Goal: Task Accomplishment & Management: Complete application form

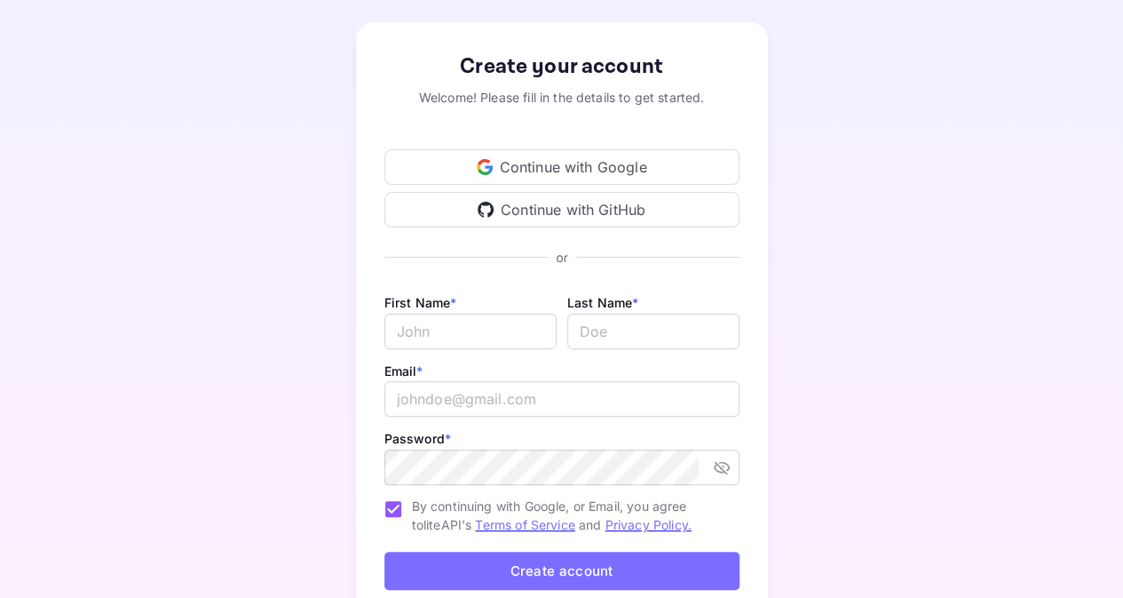
scroll to position [178, 0]
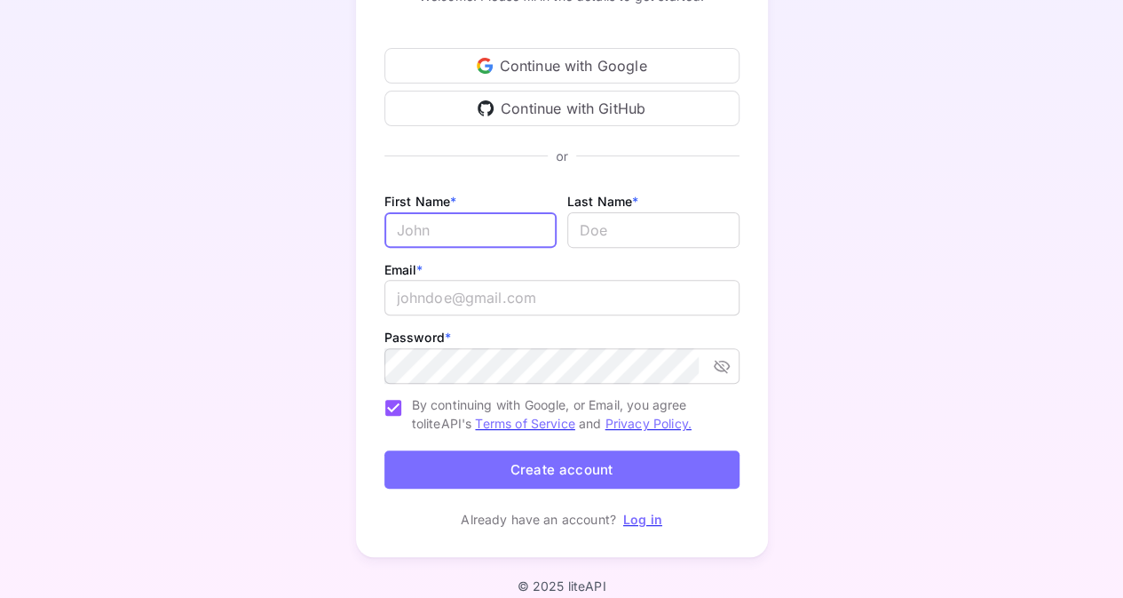
click at [480, 234] on input "Email *" at bounding box center [471, 230] width 172 height 36
type input "Haris"
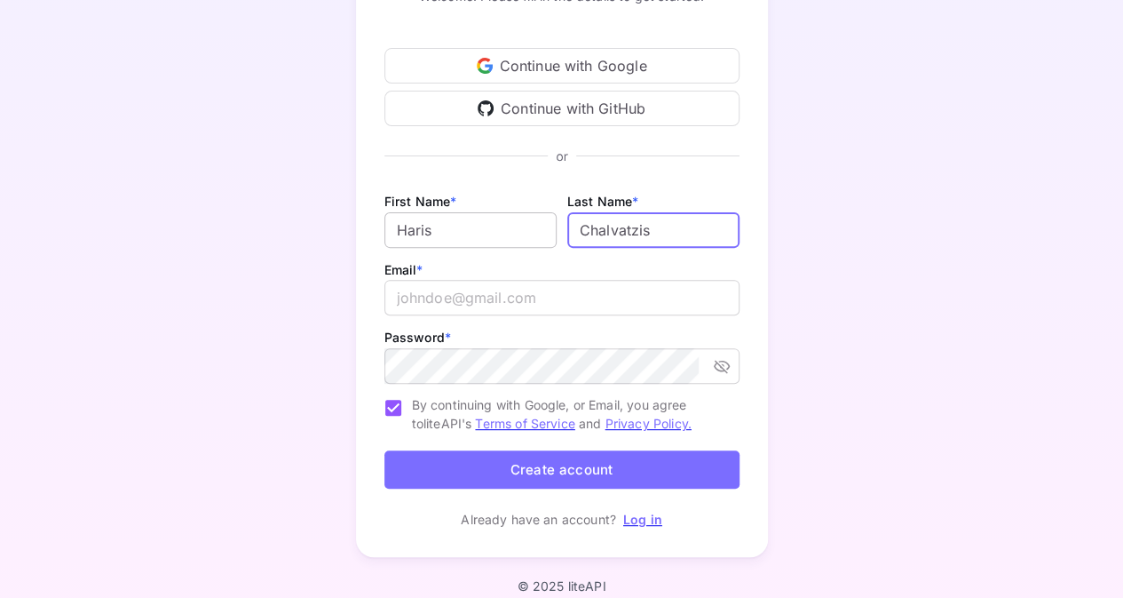
type input "Chalvatzis"
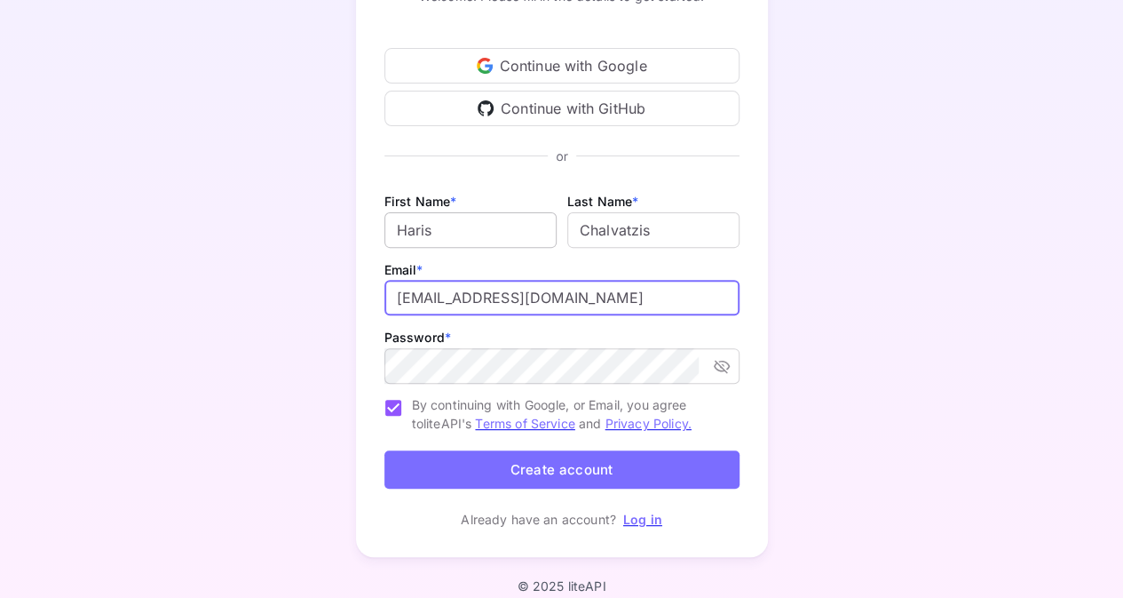
type input "laxmat@hotmail.com"
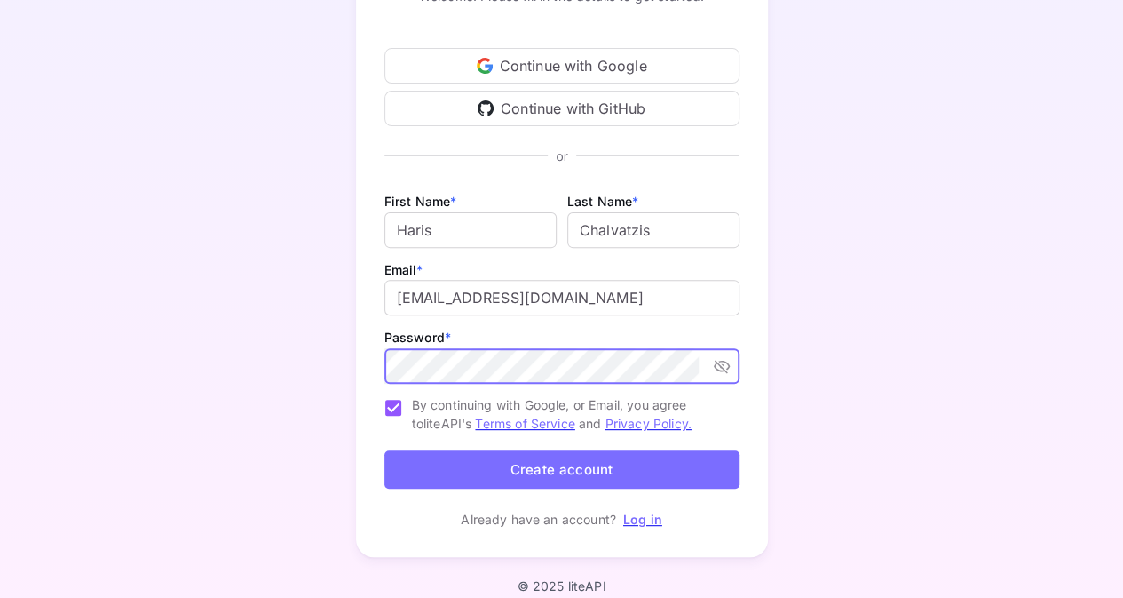
click at [724, 369] on icon "toggle password visibility" at bounding box center [722, 366] width 18 height 18
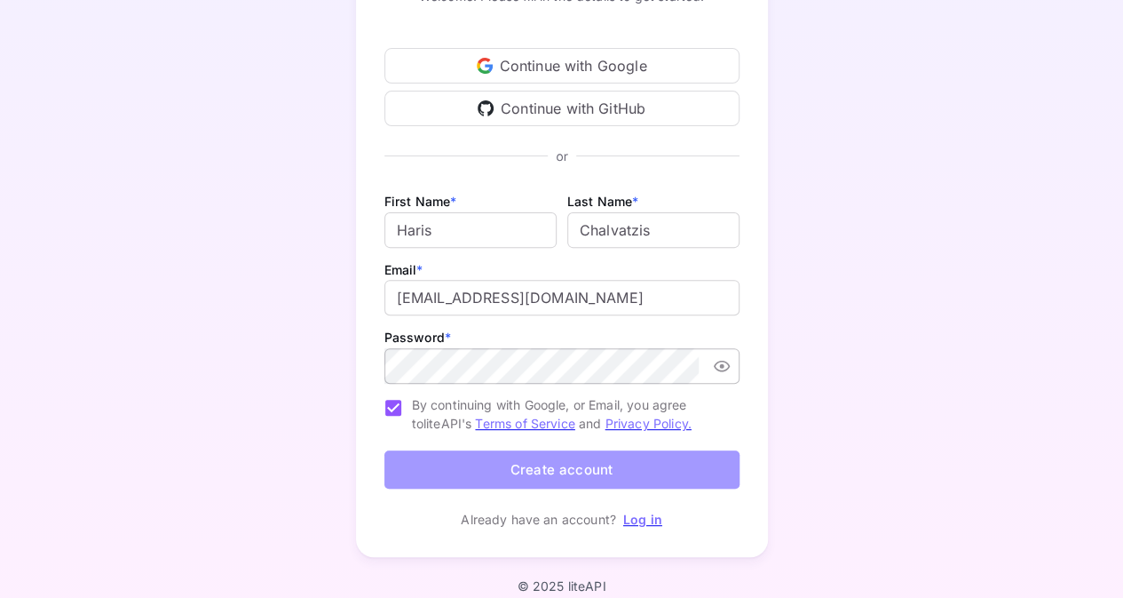
click at [544, 470] on button "Create account" at bounding box center [562, 469] width 355 height 38
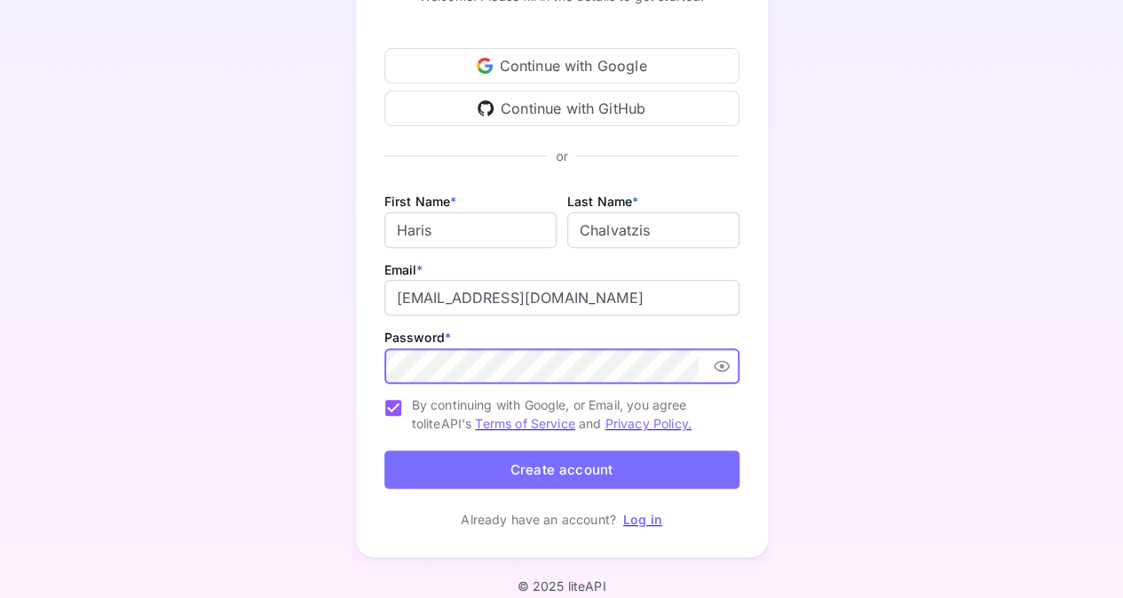
click at [561, 472] on button "Create account" at bounding box center [562, 469] width 355 height 38
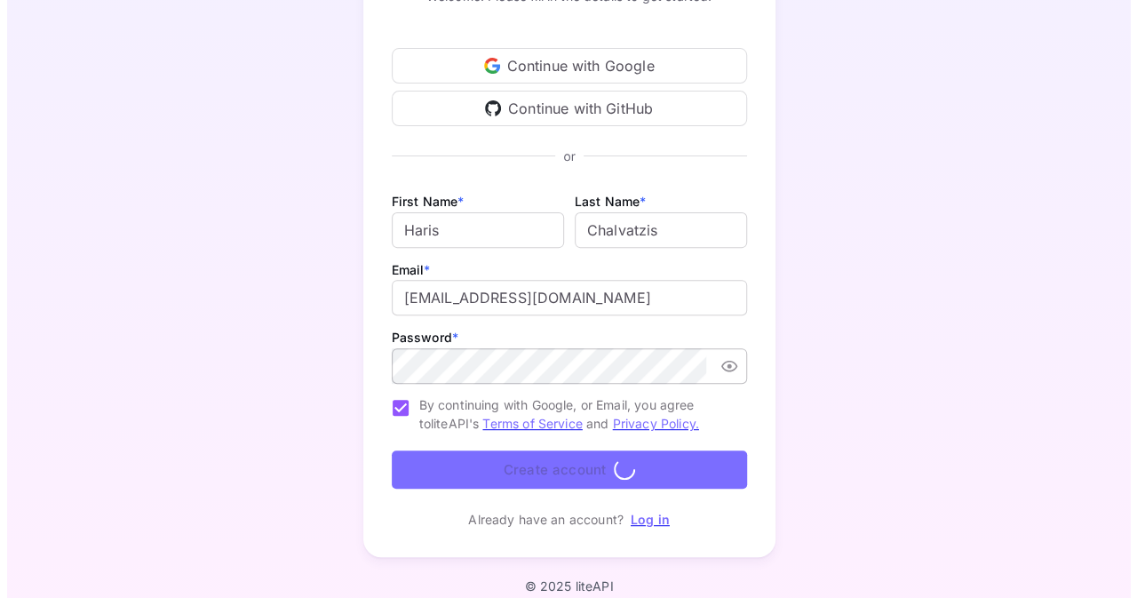
scroll to position [0, 0]
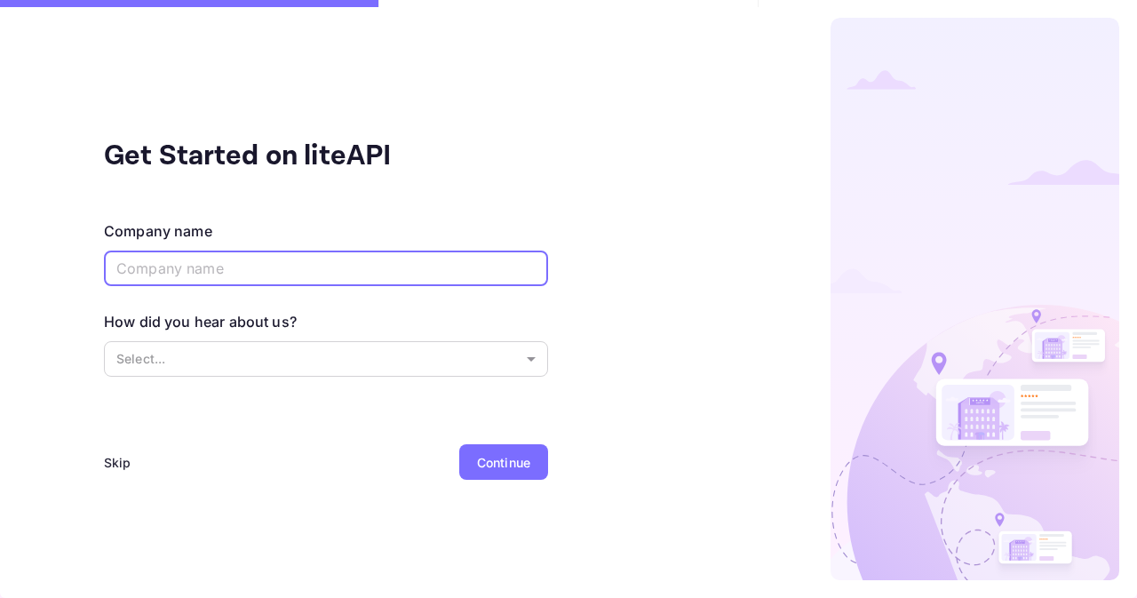
click at [142, 252] on input "text" at bounding box center [326, 268] width 444 height 36
click at [202, 363] on body "Get Started on liteAPI Company name ​ How did you hear about us? Select... ​ Sk…" at bounding box center [568, 299] width 1137 height 598
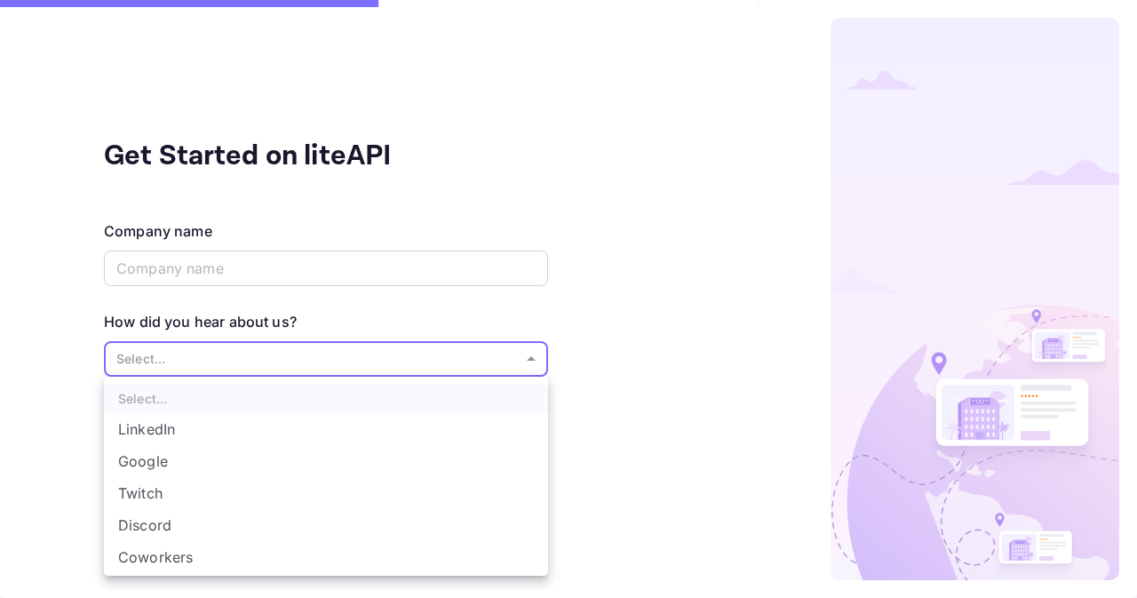
click at [169, 427] on li "LinkedIn" at bounding box center [326, 429] width 444 height 32
type input "LinkedIn"
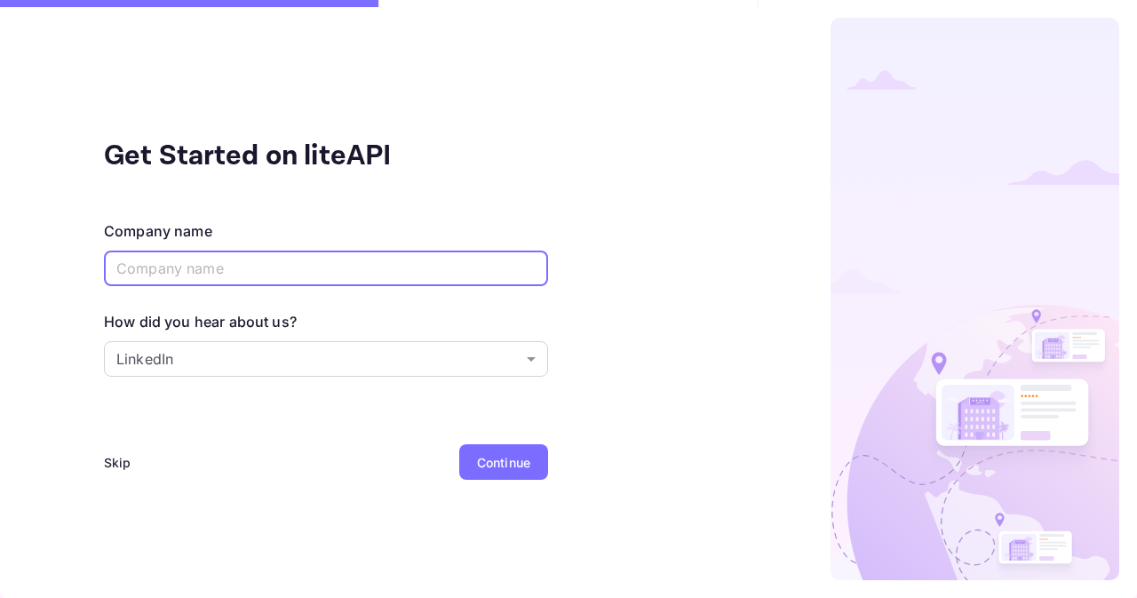
click at [243, 269] on input "text" at bounding box center [326, 268] width 444 height 36
type input "Orfeas"
click at [116, 467] on div "Skip" at bounding box center [118, 462] width 28 height 19
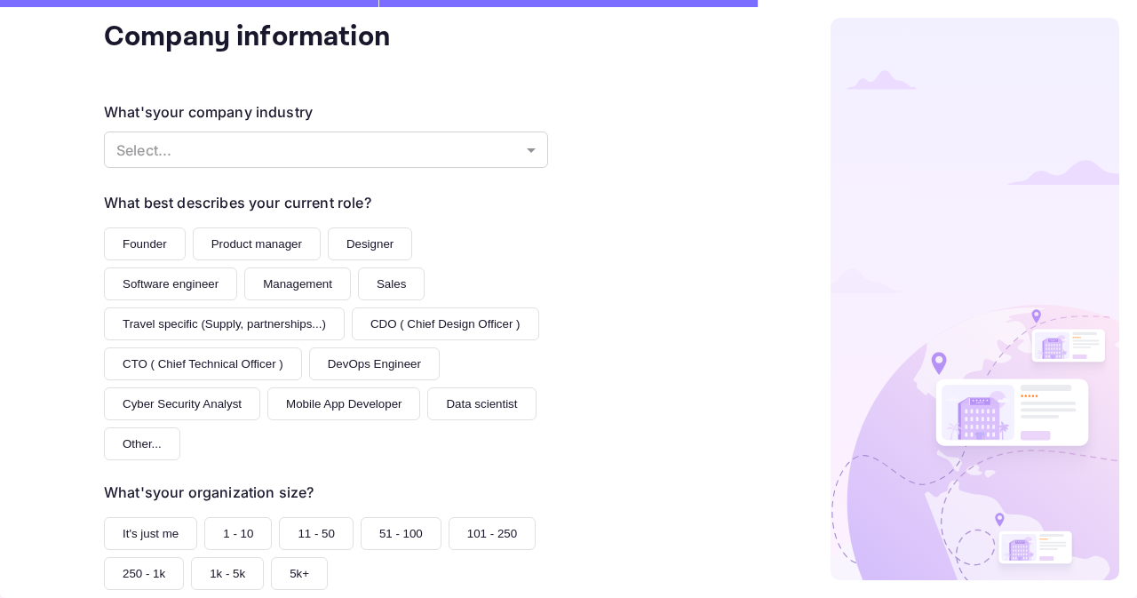
scroll to position [258, 0]
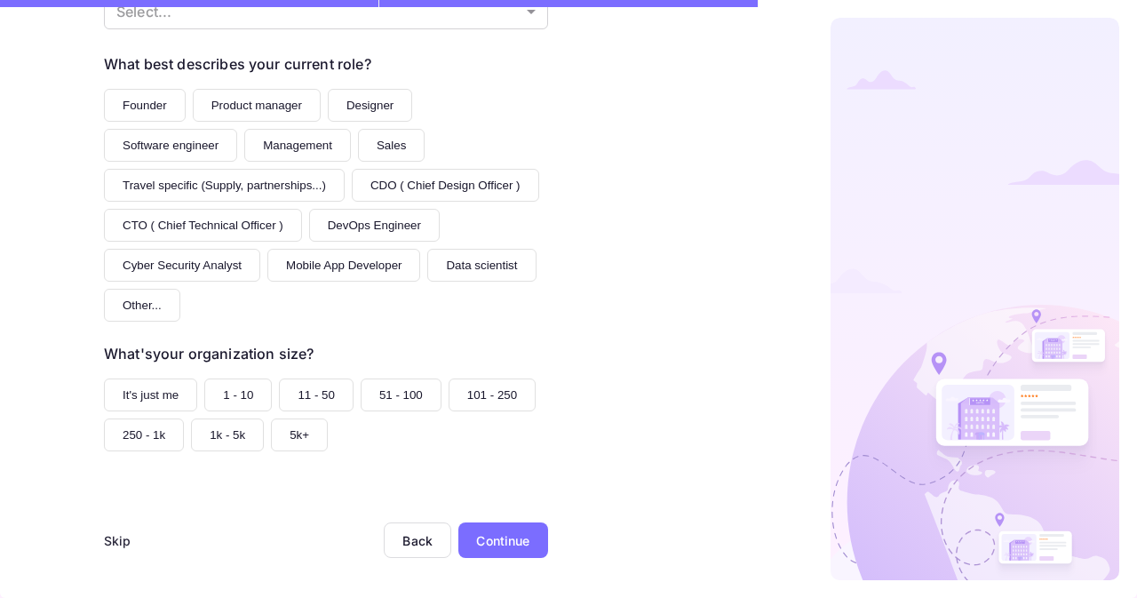
click at [143, 397] on button "It's just me" at bounding box center [150, 394] width 93 height 33
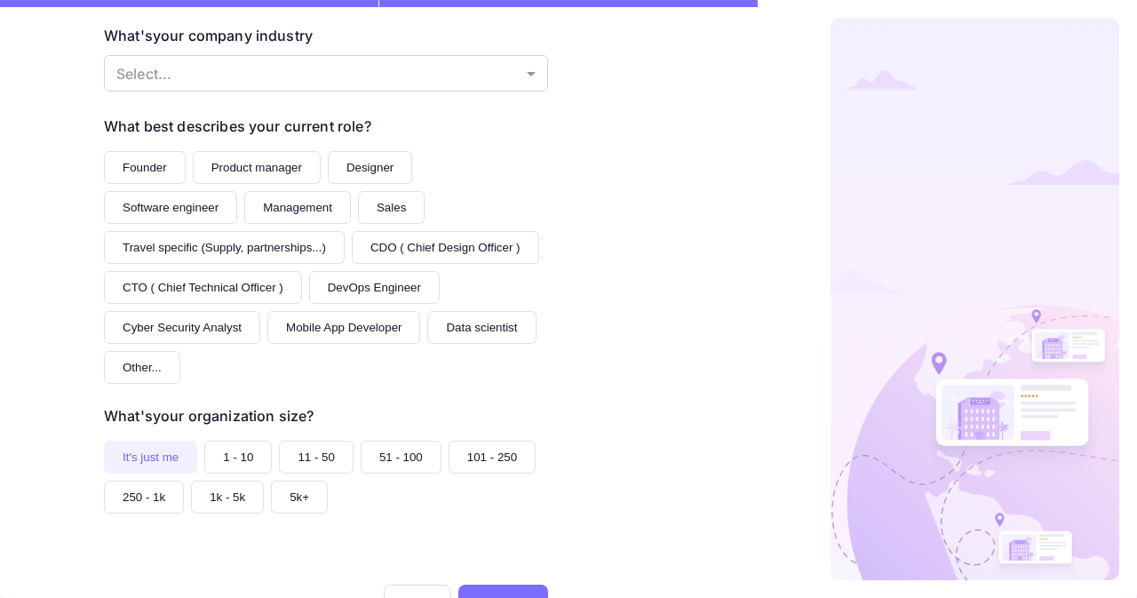
scroll to position [169, 0]
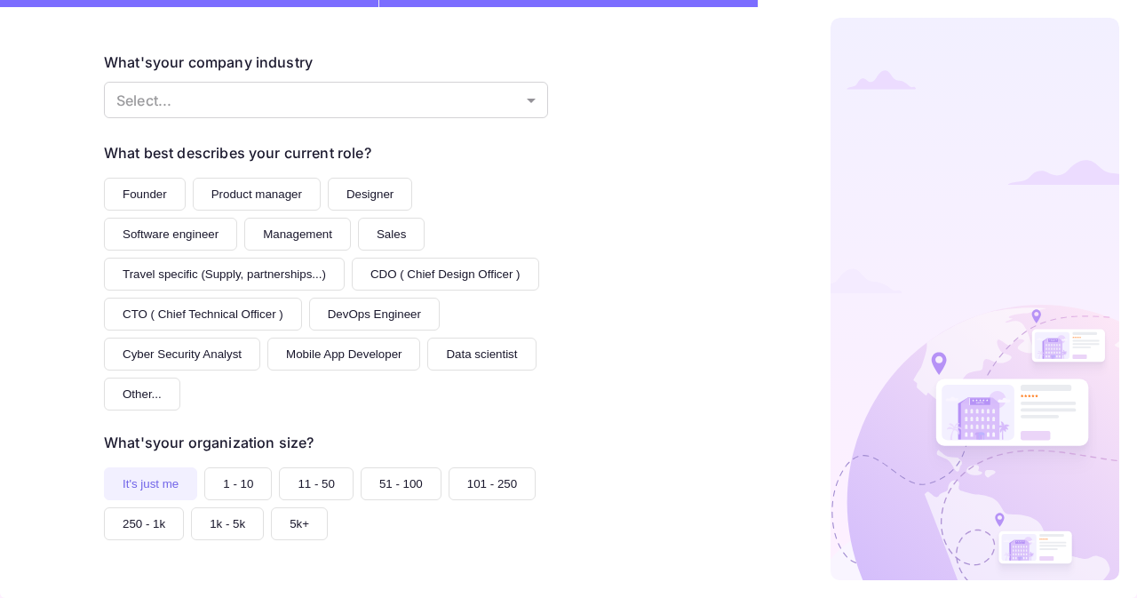
drag, startPoint x: 142, startPoint y: 182, endPoint x: 155, endPoint y: 180, distance: 13.4
click at [142, 184] on button "Founder" at bounding box center [145, 194] width 82 height 33
click at [265, 107] on body "Company information What's your company industry Select... ​ What best describe…" at bounding box center [568, 299] width 1137 height 598
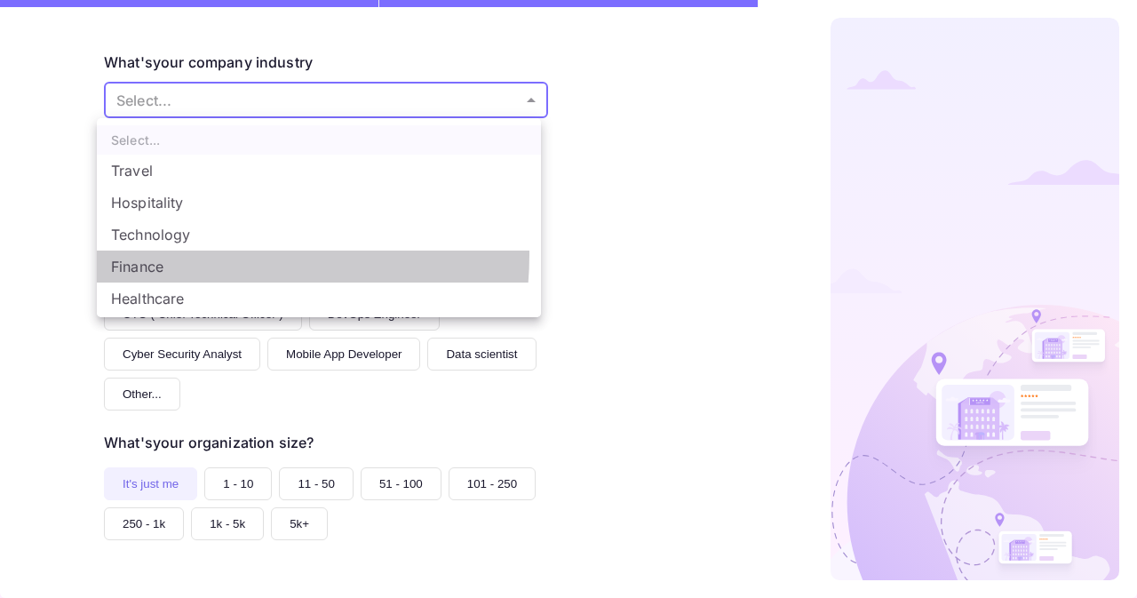
click at [181, 254] on li "Finance" at bounding box center [319, 266] width 444 height 32
type input "Finance"
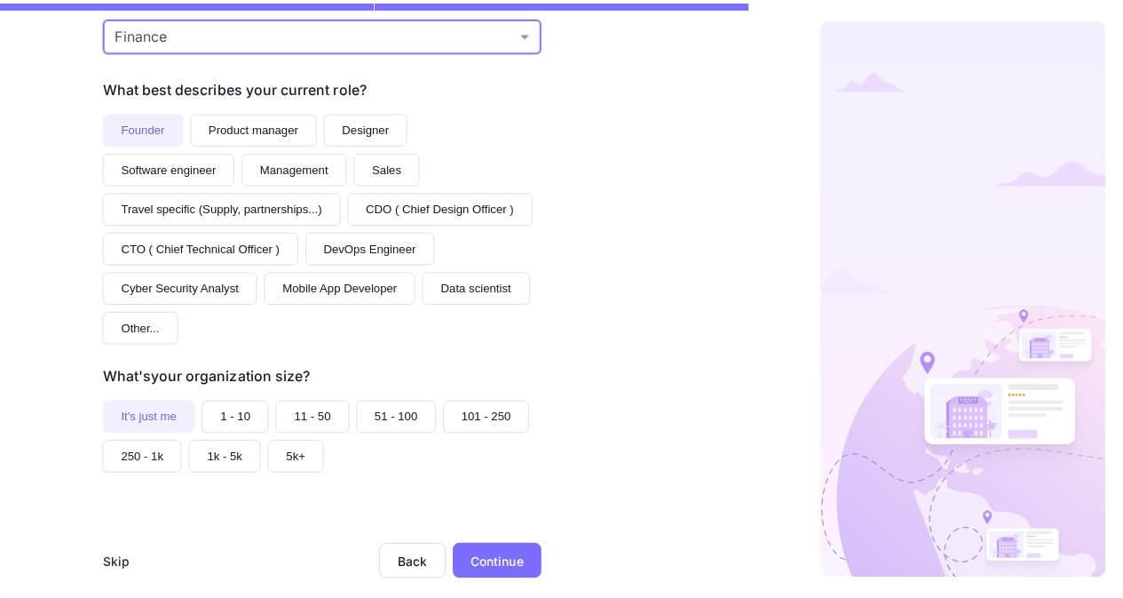
scroll to position [258, 0]
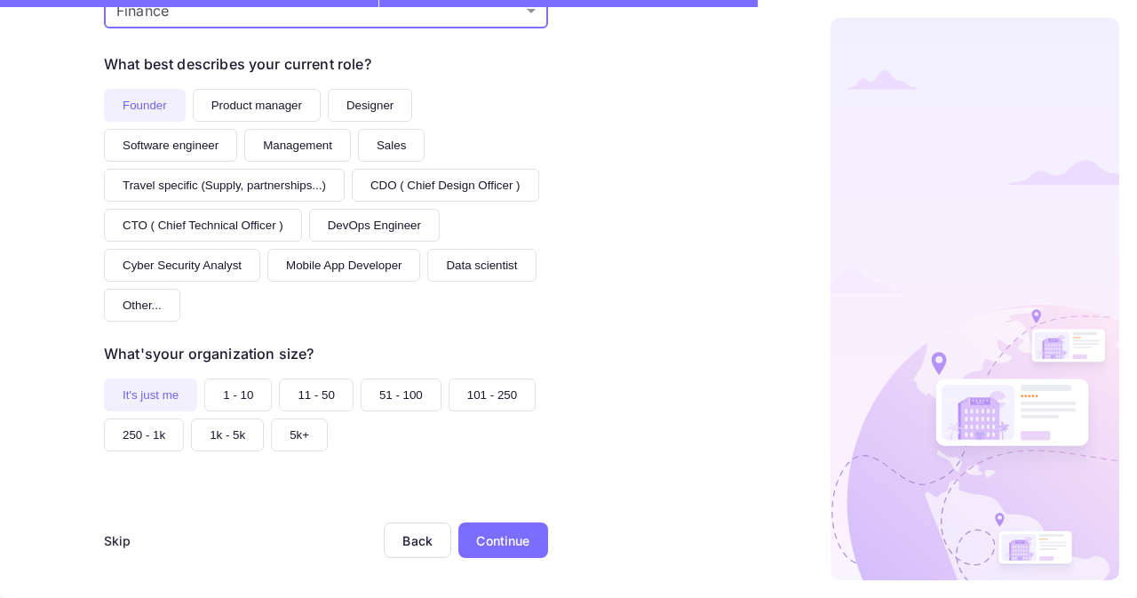
click at [496, 542] on div "Continue" at bounding box center [502, 540] width 53 height 19
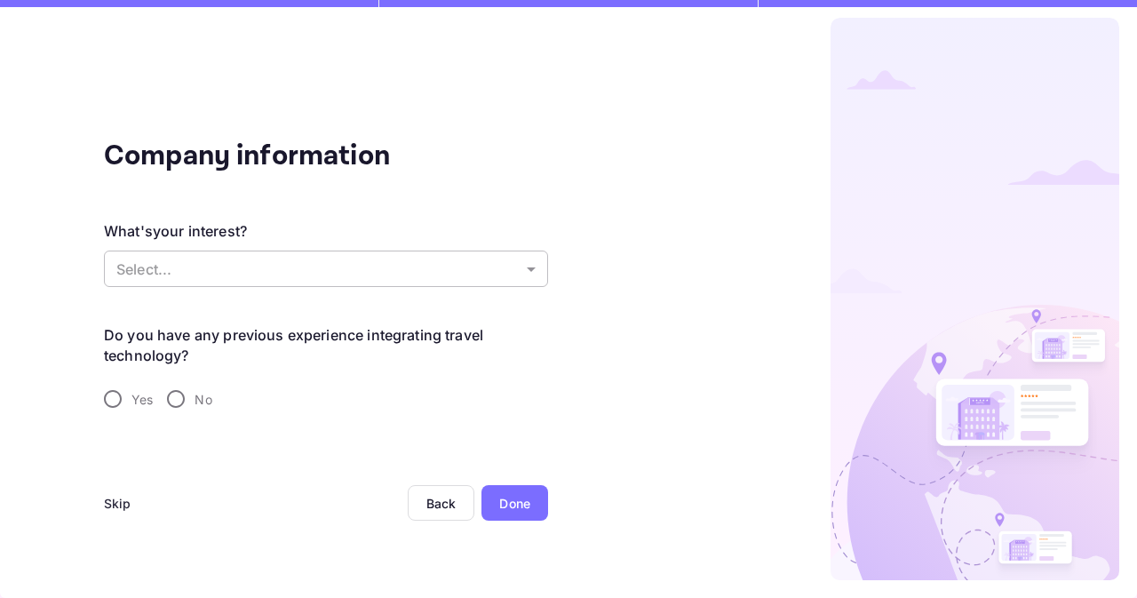
click at [313, 262] on body "Company information What's your interest? Select... ​ Do you have any previous …" at bounding box center [568, 299] width 1137 height 598
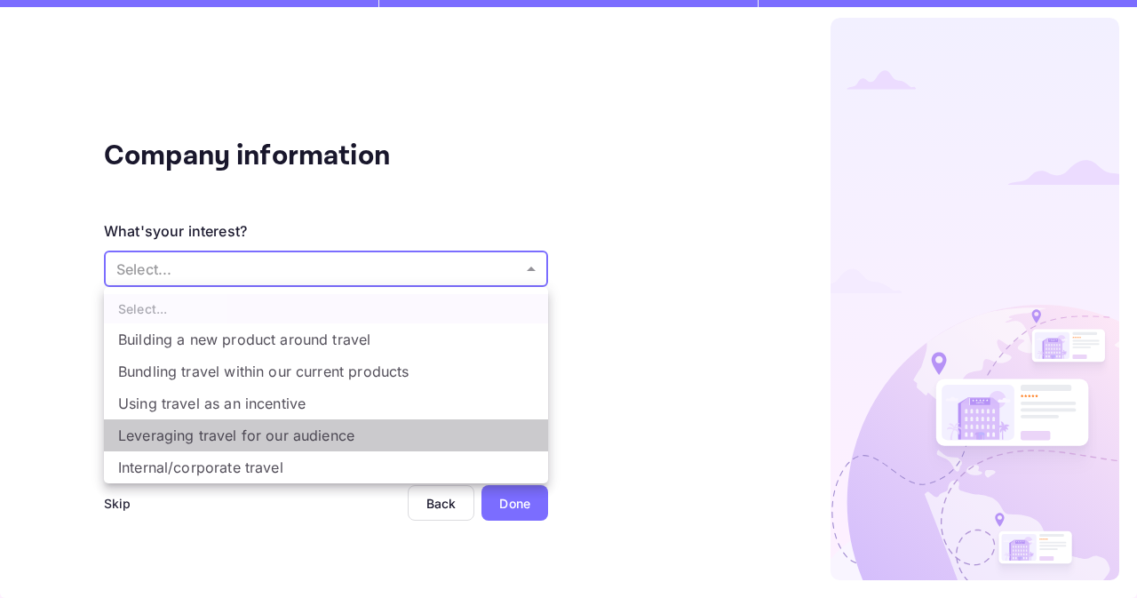
click at [325, 439] on li "Leveraging travel for our audience" at bounding box center [326, 435] width 444 height 32
type input "Leveraging travel for our audience"
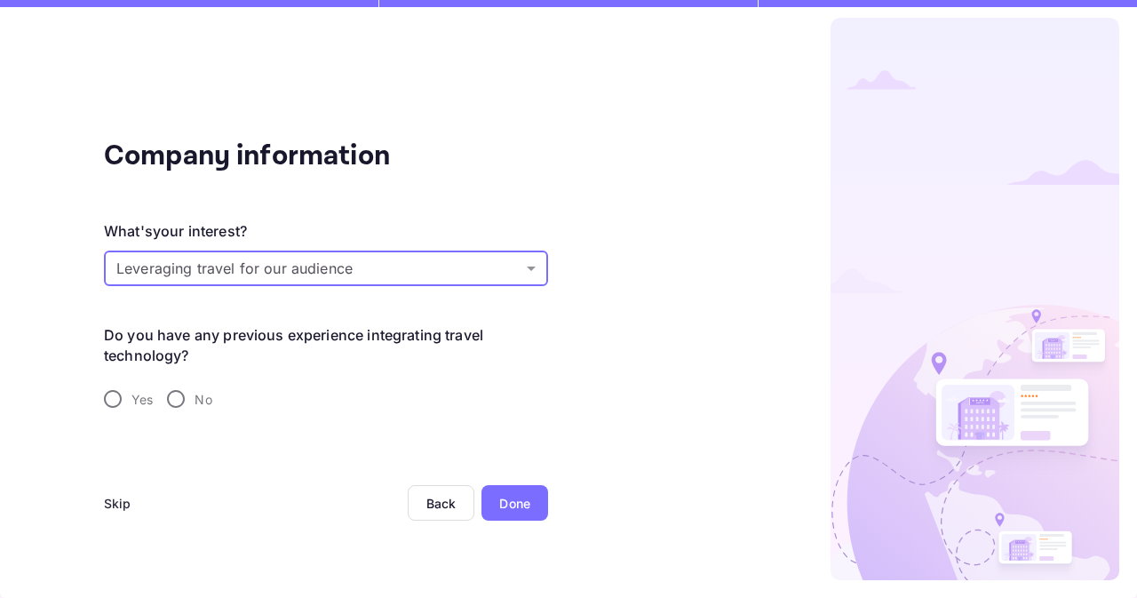
click at [190, 392] on input "No" at bounding box center [175, 398] width 37 height 37
radio input "true"
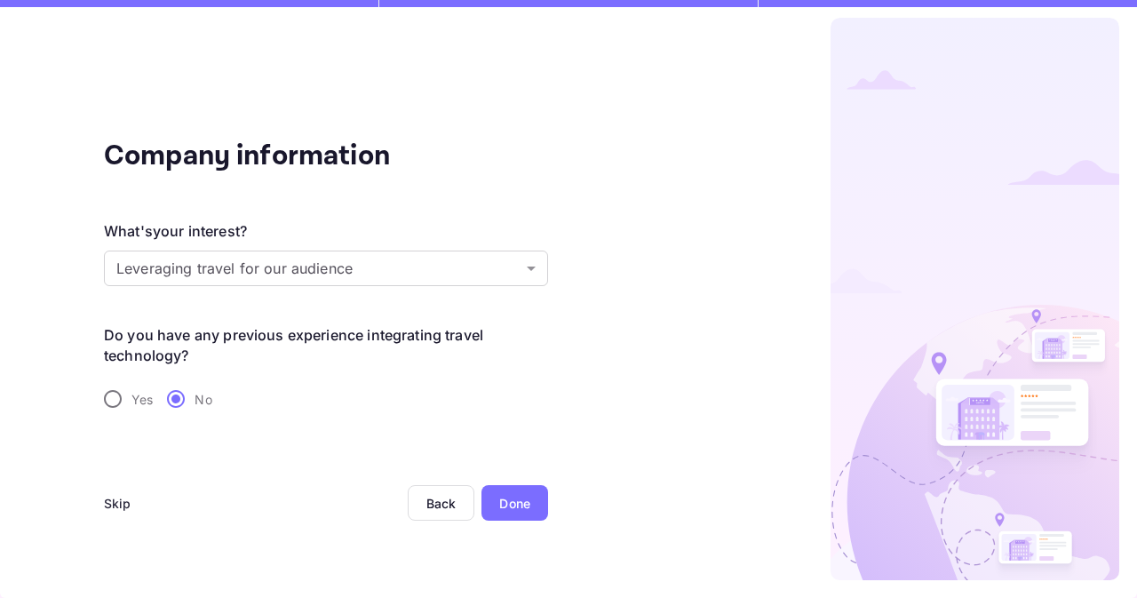
click at [517, 507] on div "Done" at bounding box center [514, 503] width 31 height 19
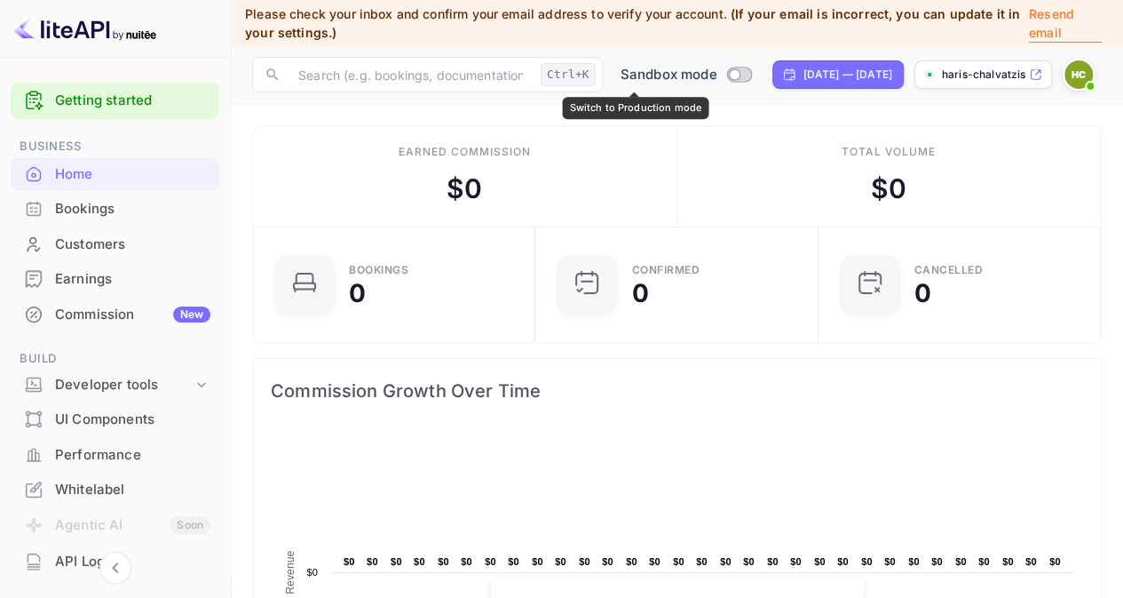
click at [717, 74] on input "Switch to Production mode" at bounding box center [735, 74] width 36 height 12
checkbox input "false"
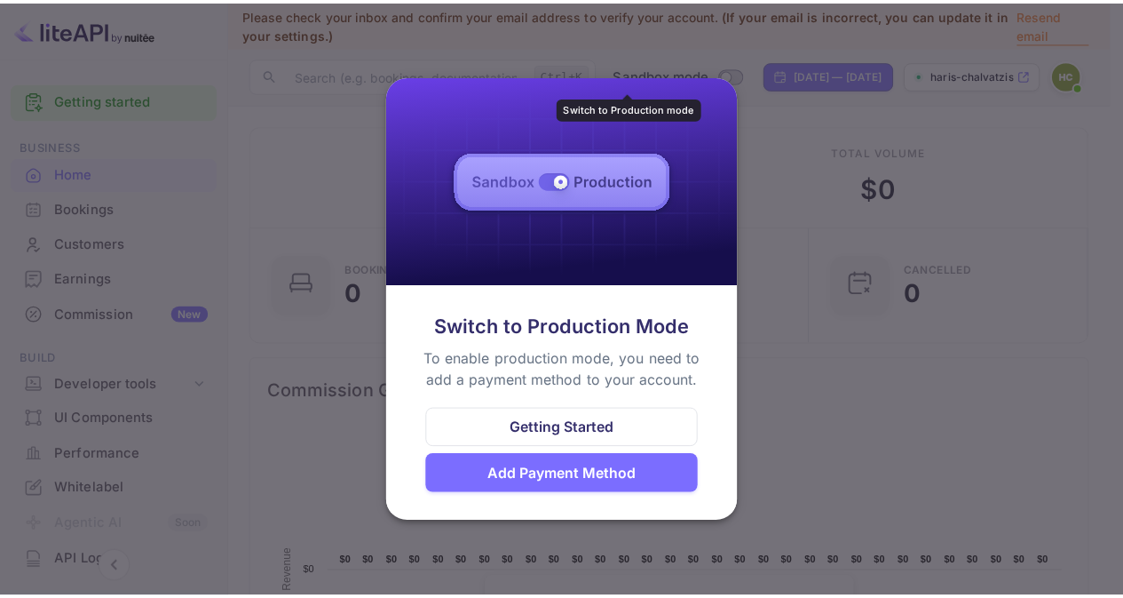
scroll to position [274, 258]
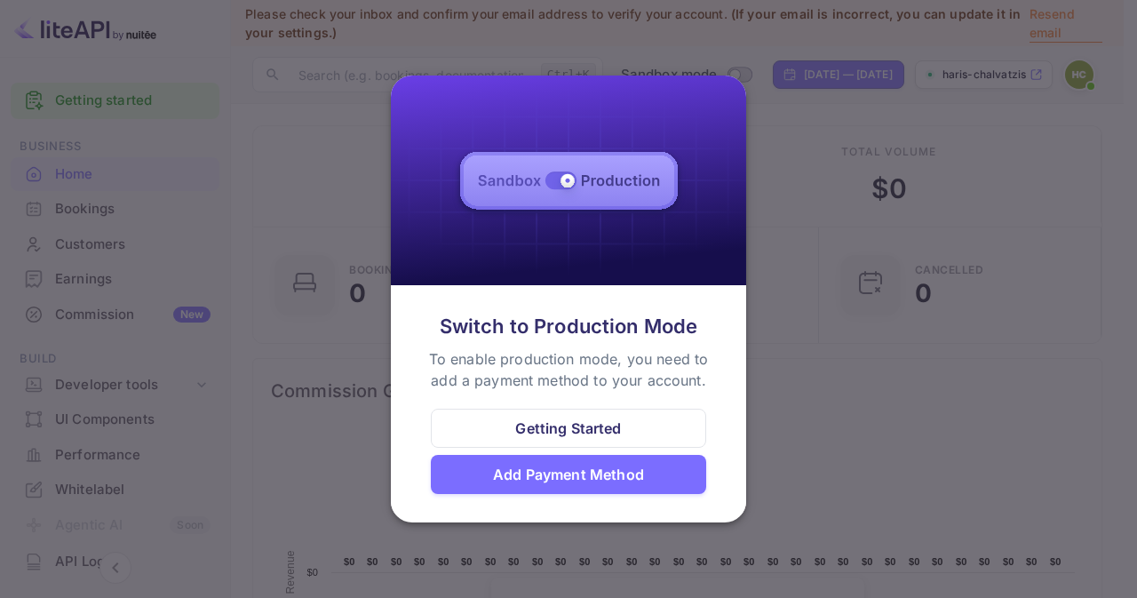
click at [849, 358] on div at bounding box center [568, 299] width 1137 height 598
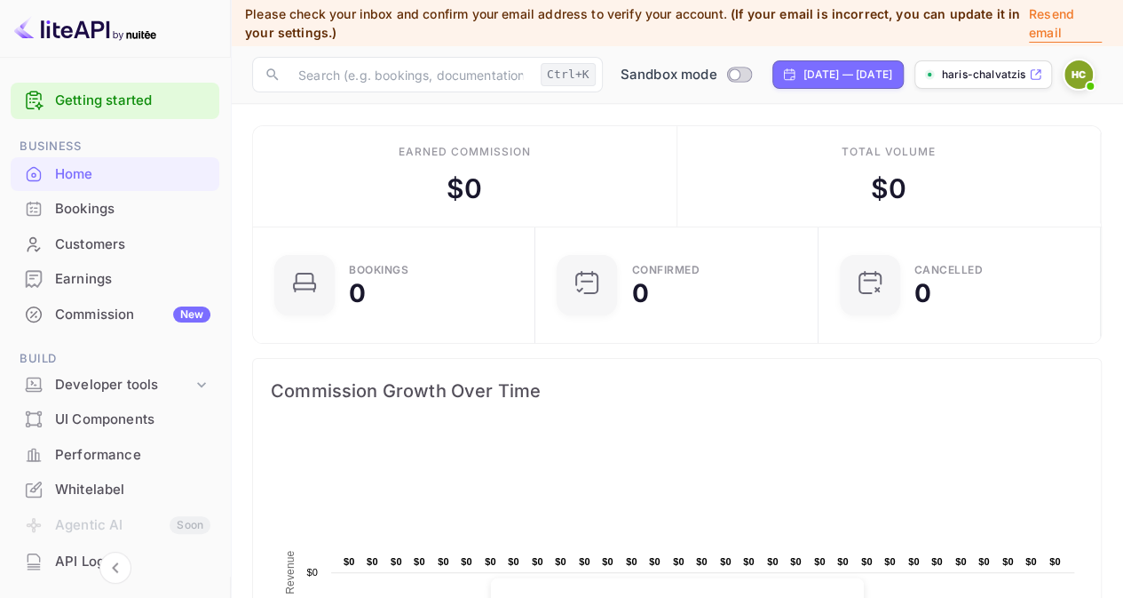
scroll to position [274, 259]
click at [435, 78] on input "text" at bounding box center [411, 75] width 246 height 36
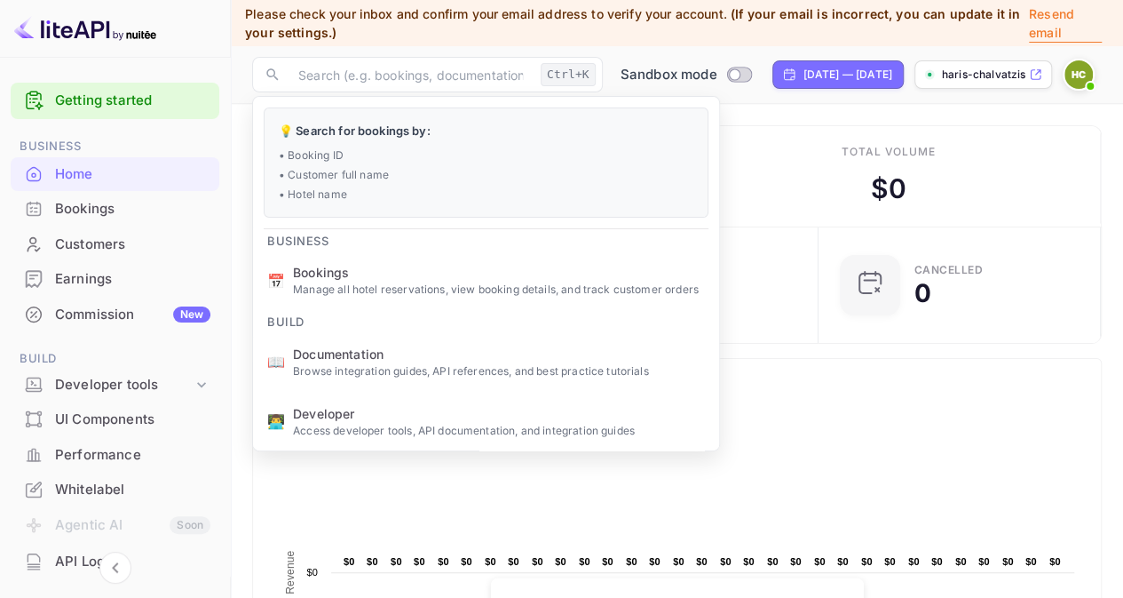
drag, startPoint x: 957, startPoint y: 409, endPoint x: 924, endPoint y: 325, distance: 90.9
click at [959, 409] on div "Commission Growth Over Time" at bounding box center [677, 391] width 848 height 64
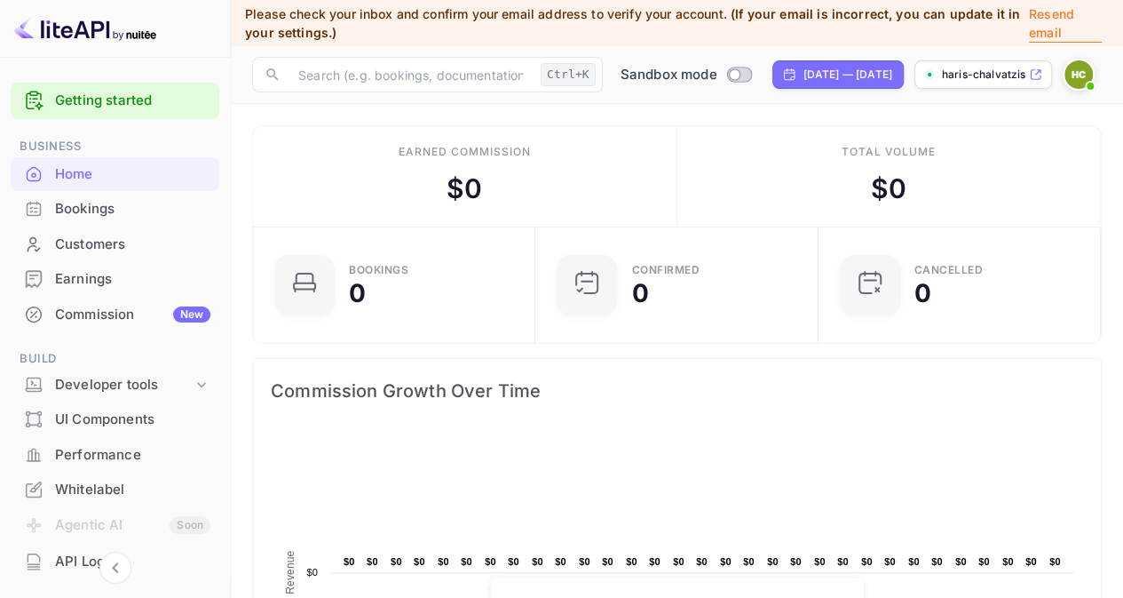
click at [121, 105] on link "Getting started" at bounding box center [132, 101] width 155 height 20
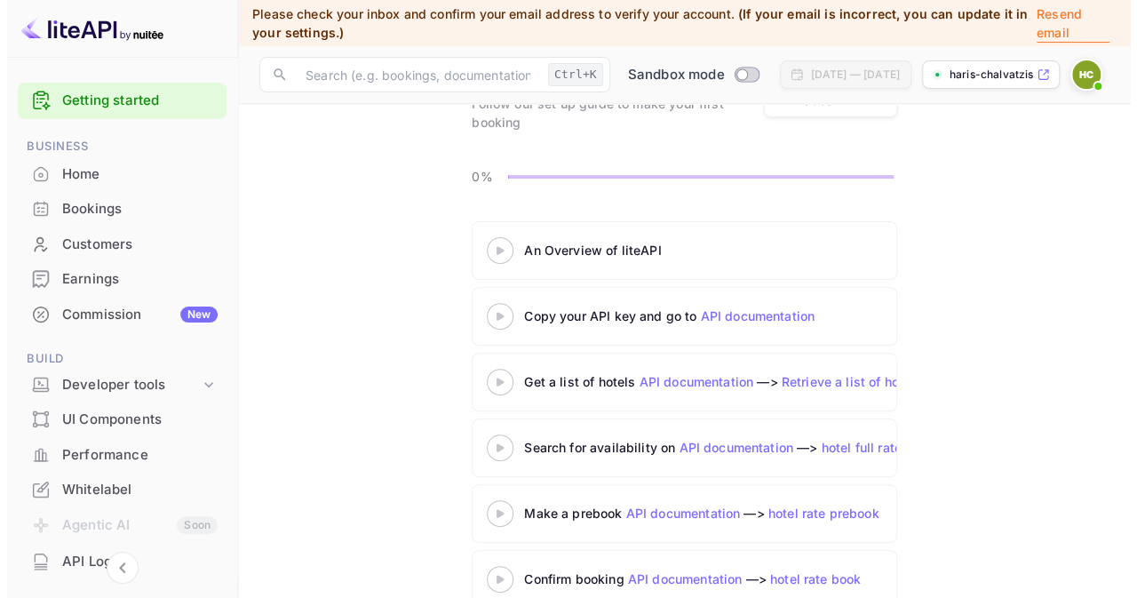
scroll to position [170, 0]
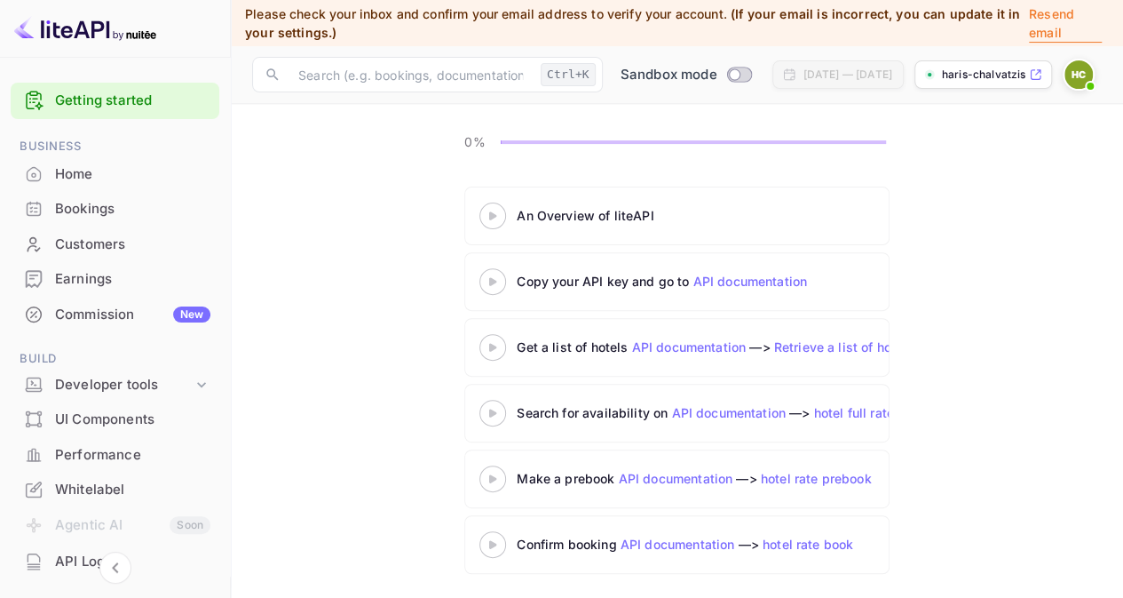
click at [574, 213] on div "An Overview of liteAPI" at bounding box center [739, 215] width 444 height 19
click at [490, 216] on 3 at bounding box center [492, 215] width 7 height 8
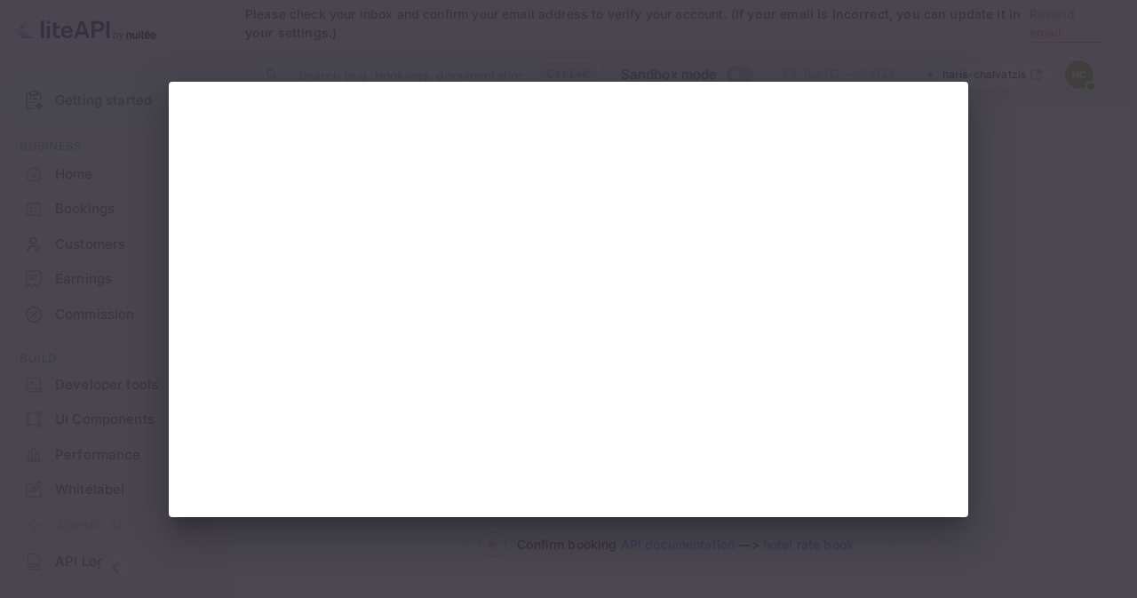
click at [1044, 361] on div at bounding box center [568, 299] width 1137 height 598
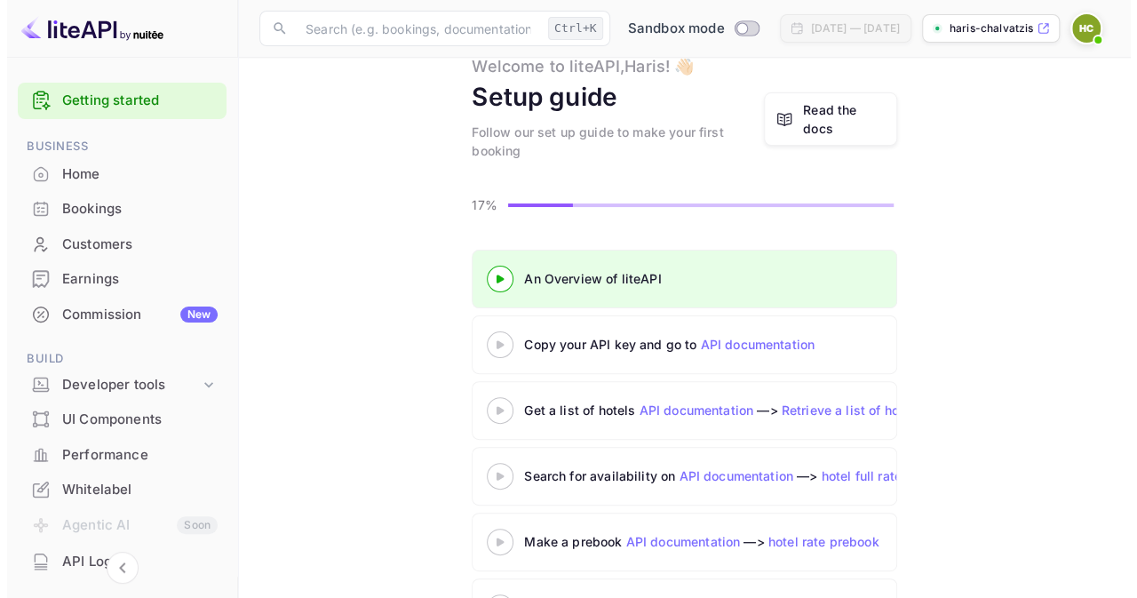
scroll to position [89, 0]
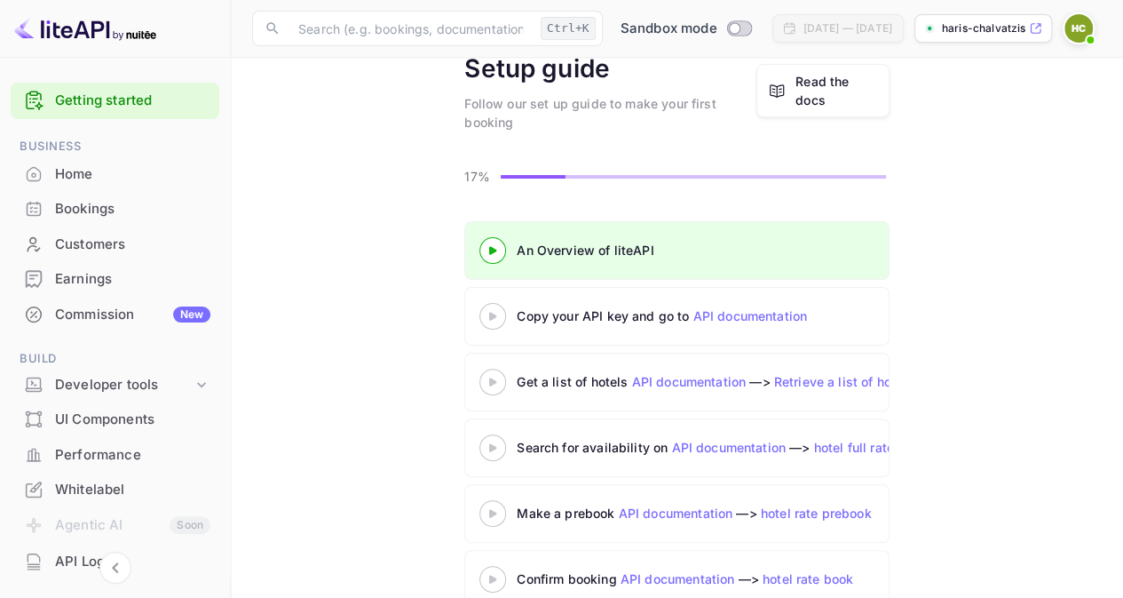
click at [490, 312] on 3 at bounding box center [492, 316] width 7 height 8
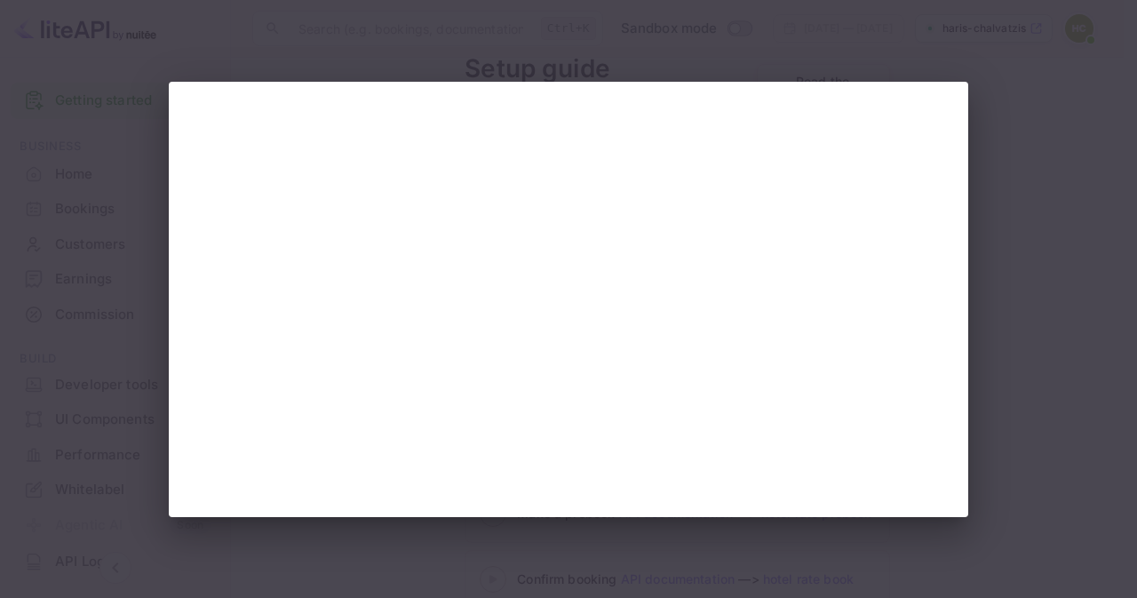
click at [1041, 448] on div at bounding box center [568, 299] width 1137 height 598
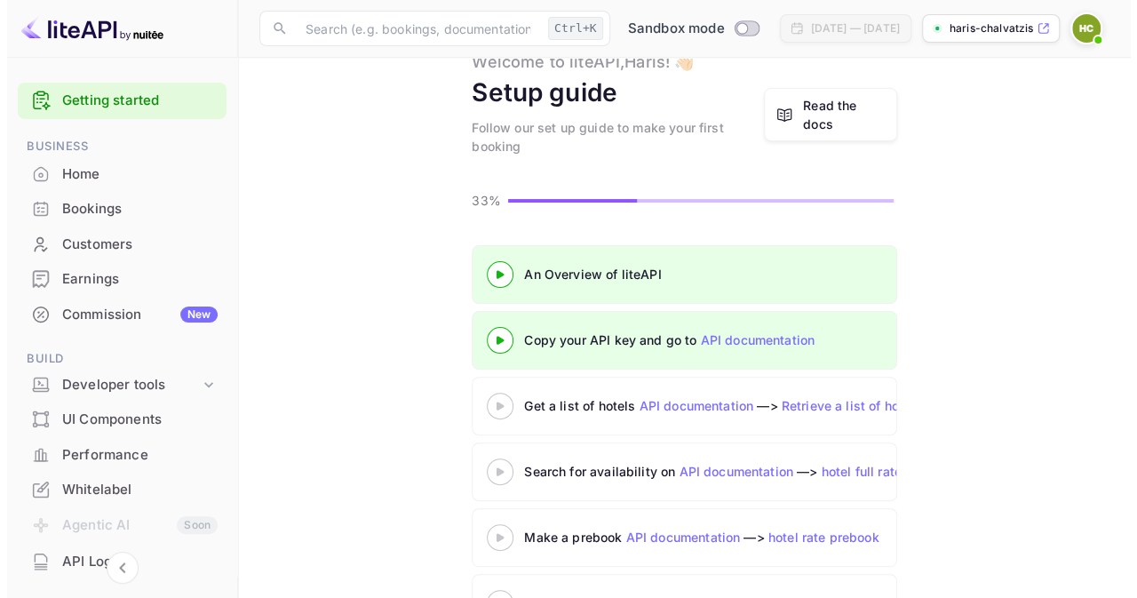
scroll to position [123, 0]
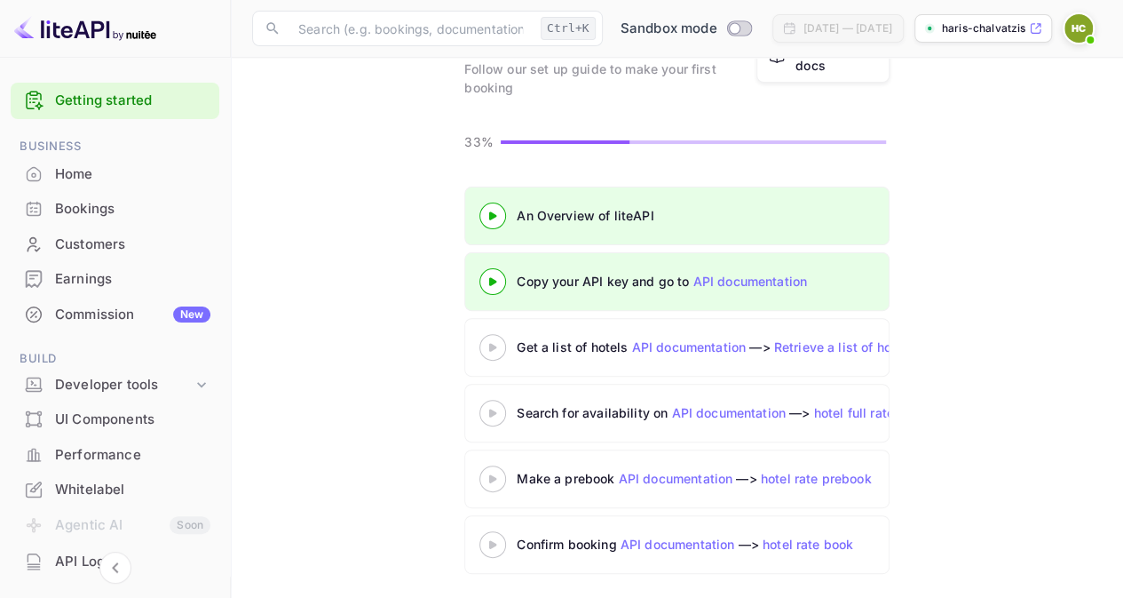
click at [485, 343] on icon at bounding box center [493, 347] width 62 height 9
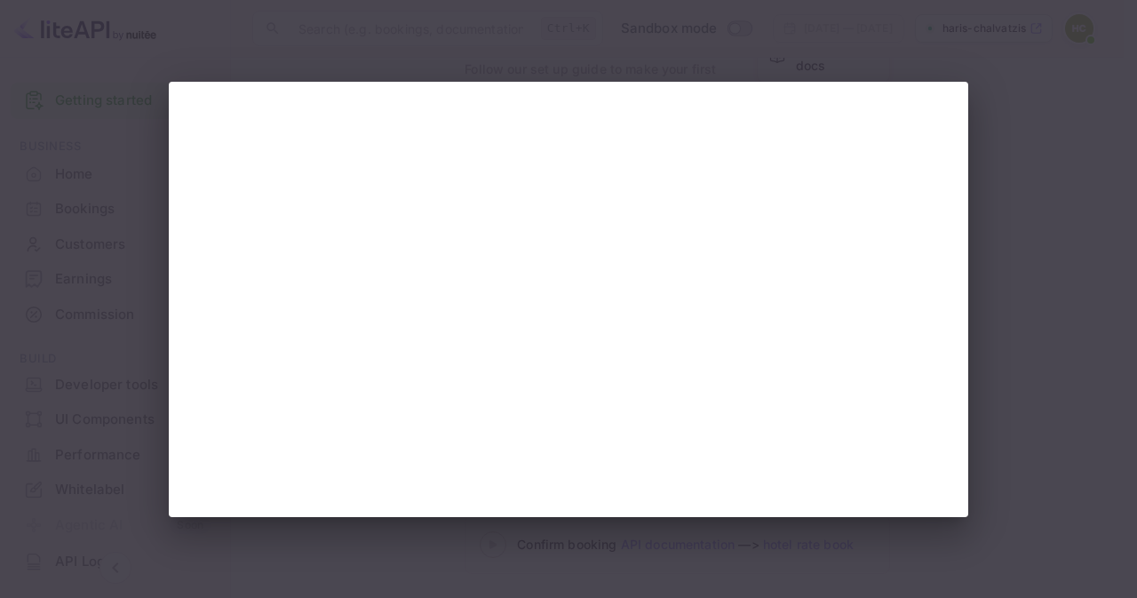
click at [1062, 259] on div at bounding box center [568, 299] width 1137 height 598
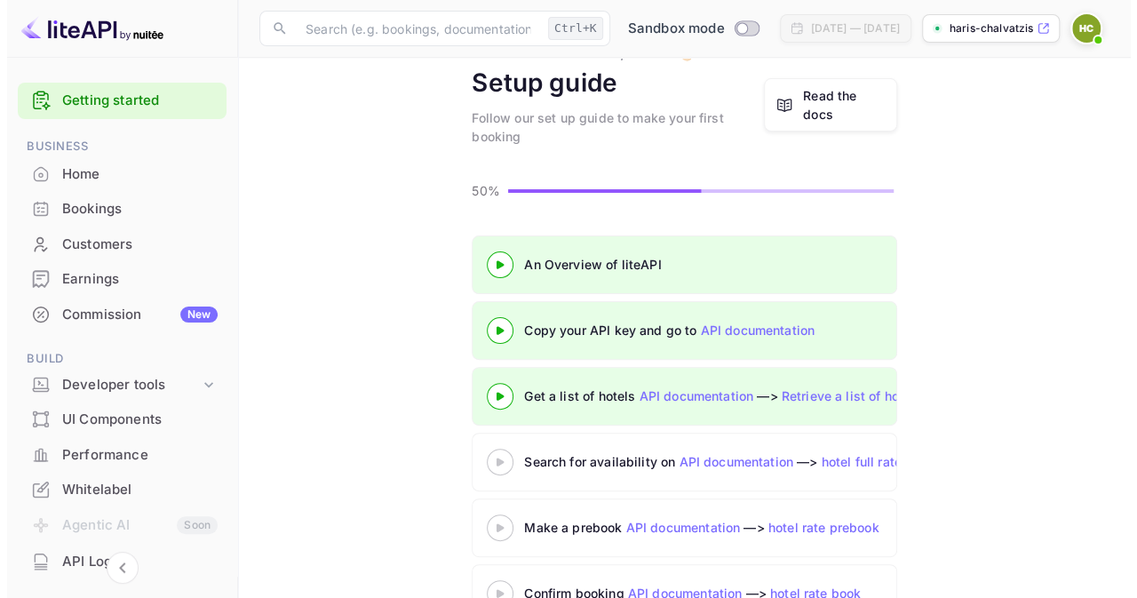
scroll to position [123, 0]
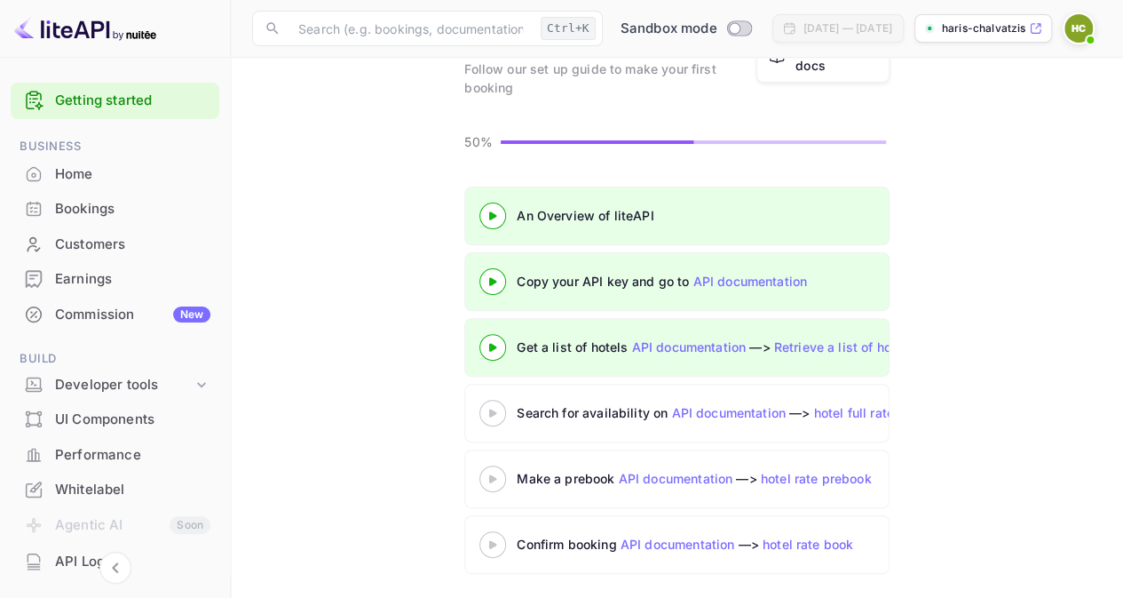
click at [506, 405] on div at bounding box center [493, 412] width 62 height 22
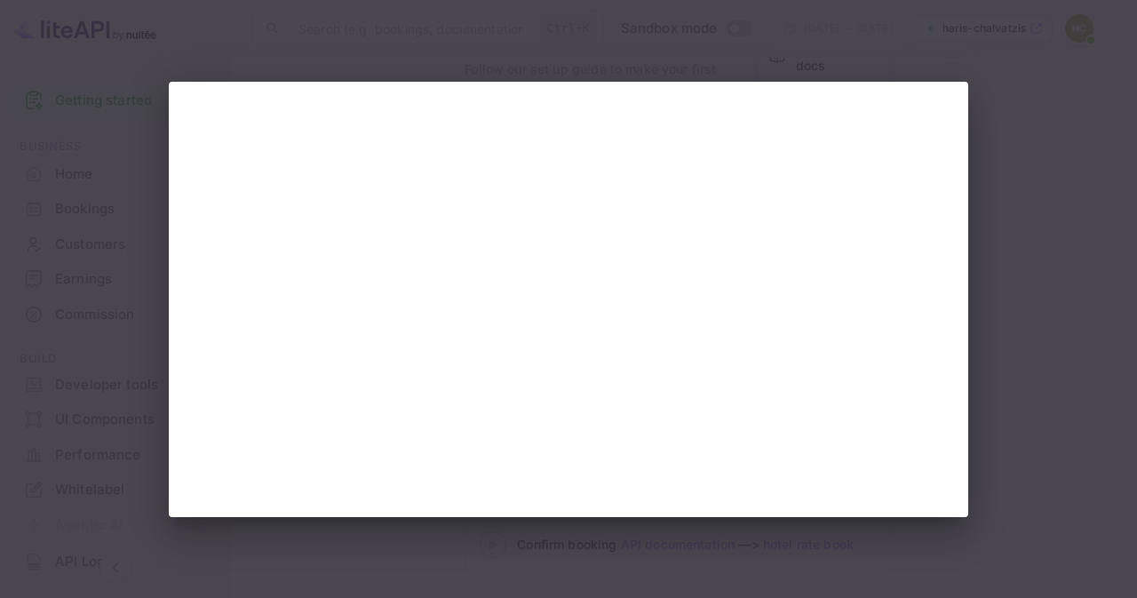
click at [1107, 104] on div at bounding box center [568, 299] width 1137 height 598
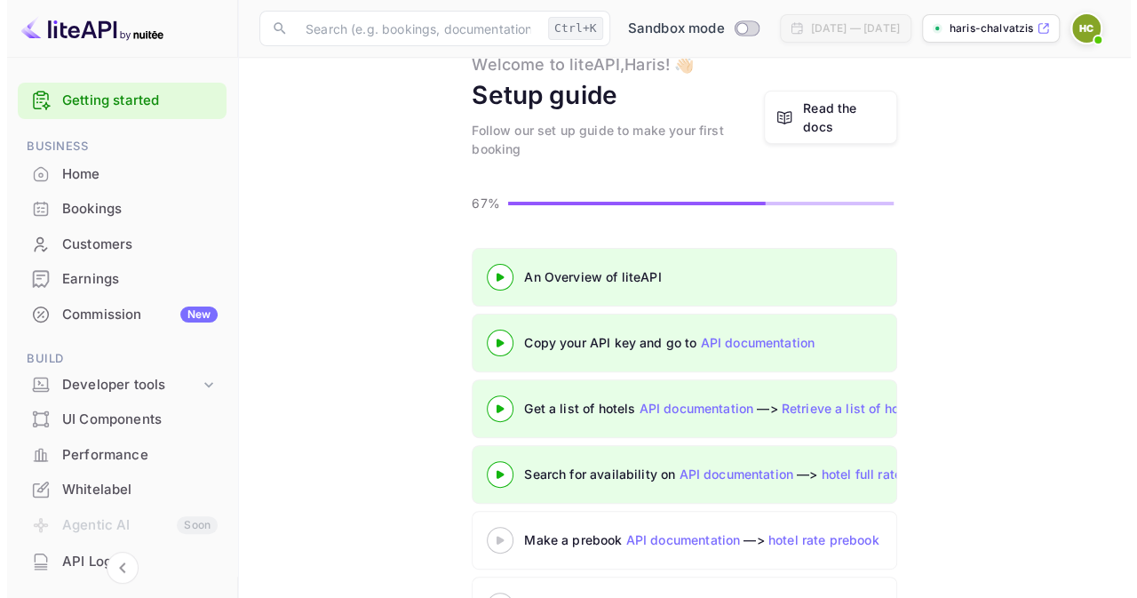
scroll to position [123, 0]
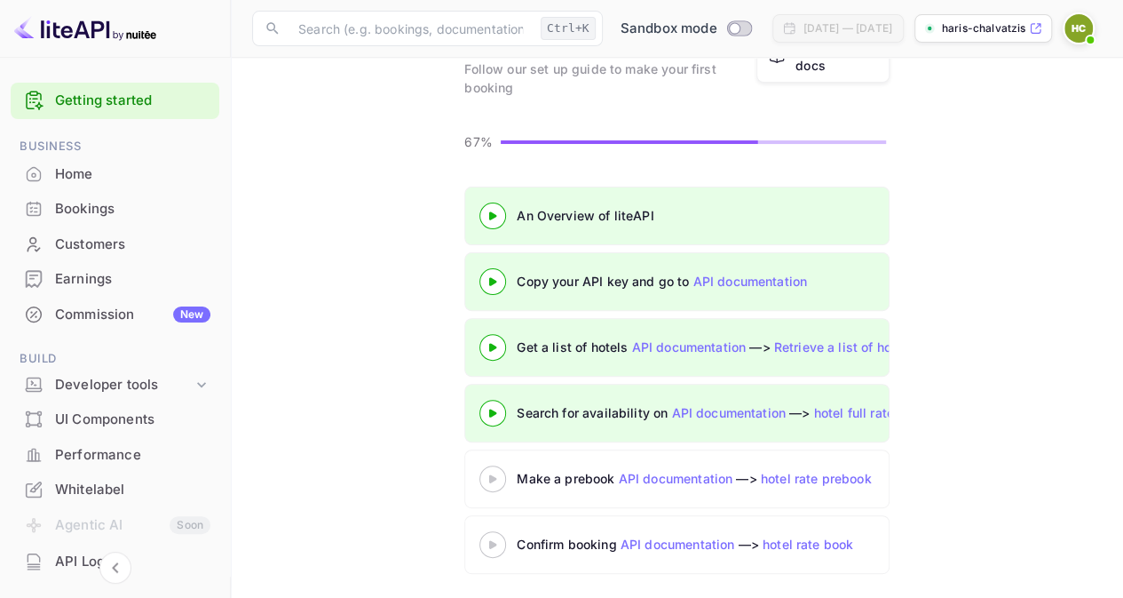
click at [496, 474] on icon at bounding box center [493, 478] width 62 height 9
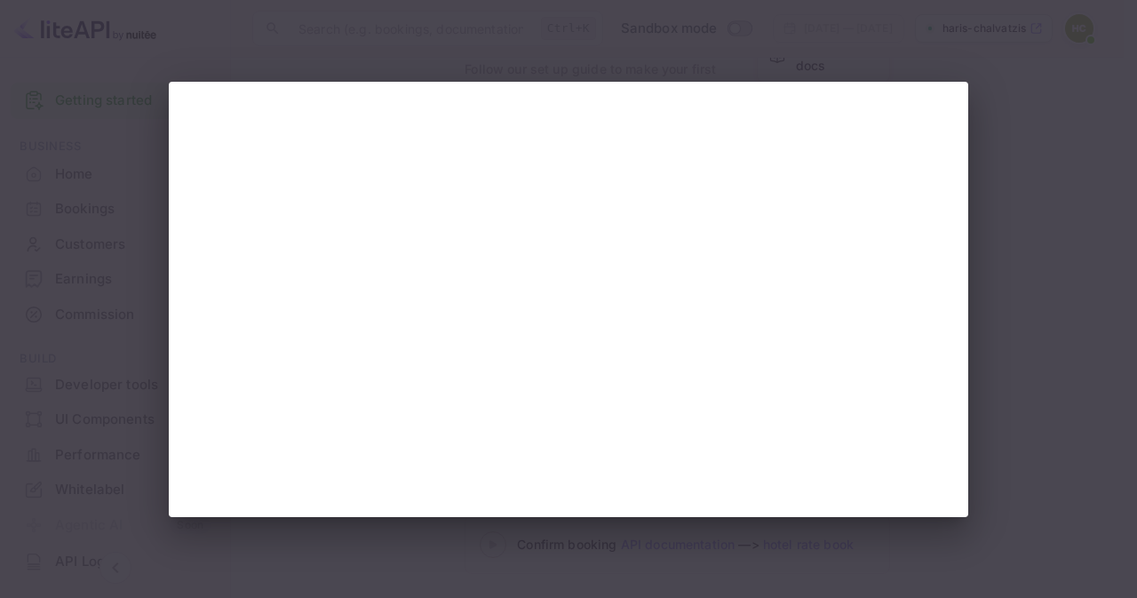
click at [1056, 258] on div at bounding box center [568, 299] width 1137 height 598
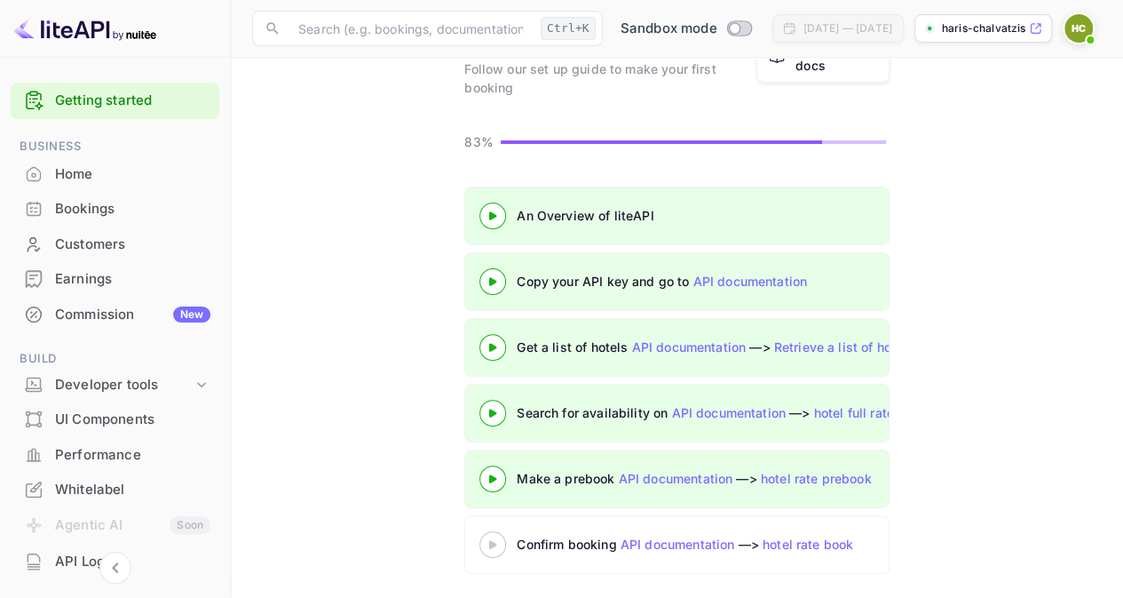
click at [490, 546] on div at bounding box center [493, 544] width 62 height 22
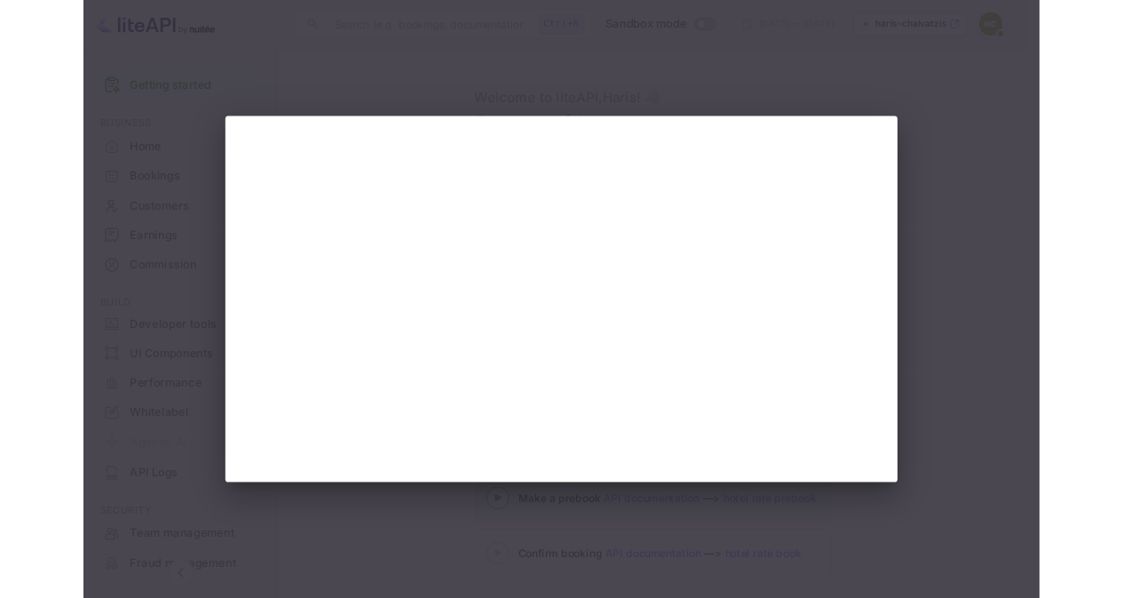
scroll to position [123, 0]
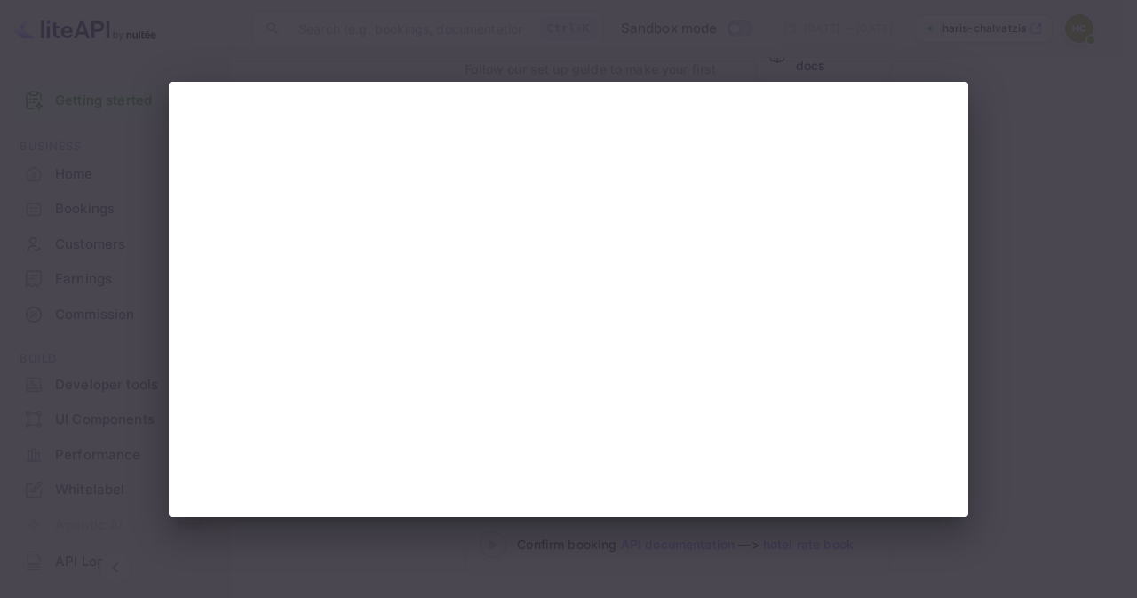
click at [1042, 329] on div at bounding box center [568, 299] width 1137 height 598
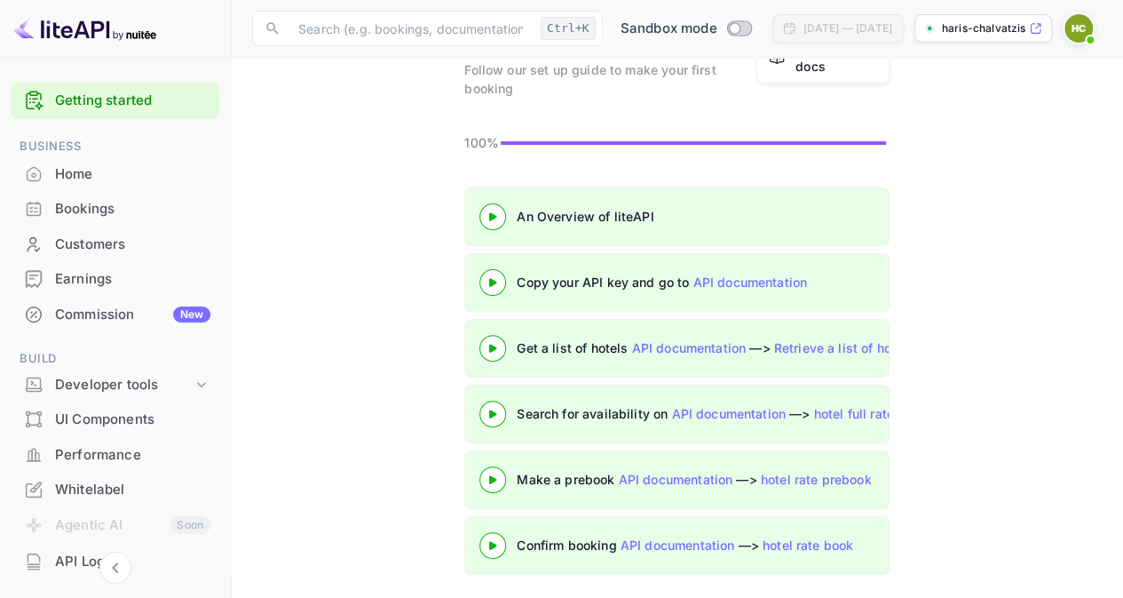
scroll to position [123, 0]
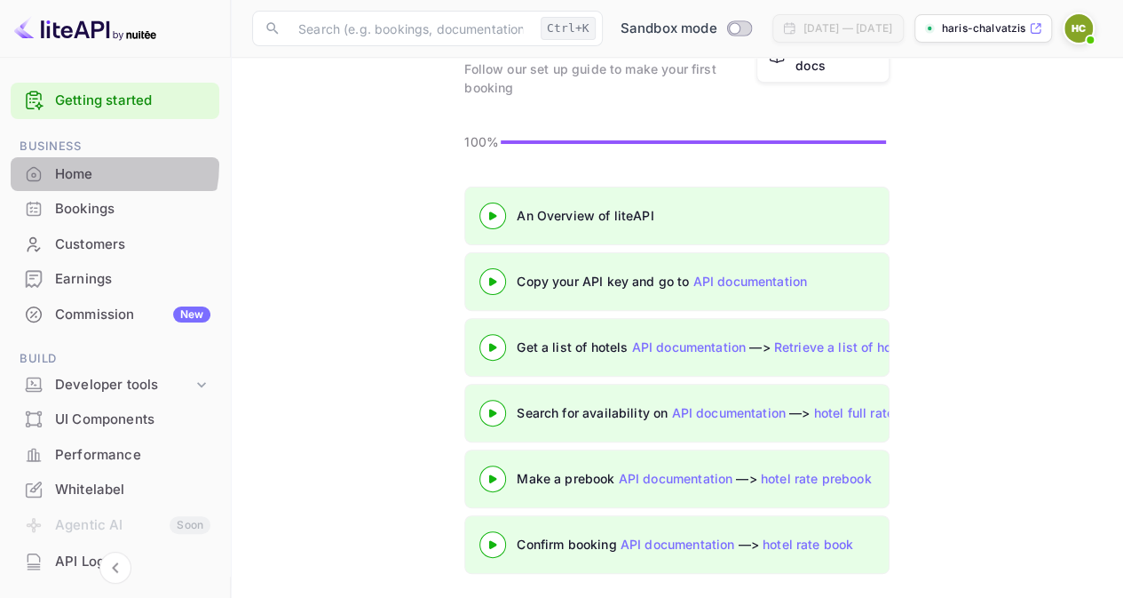
click at [76, 163] on div "Home" at bounding box center [115, 174] width 209 height 35
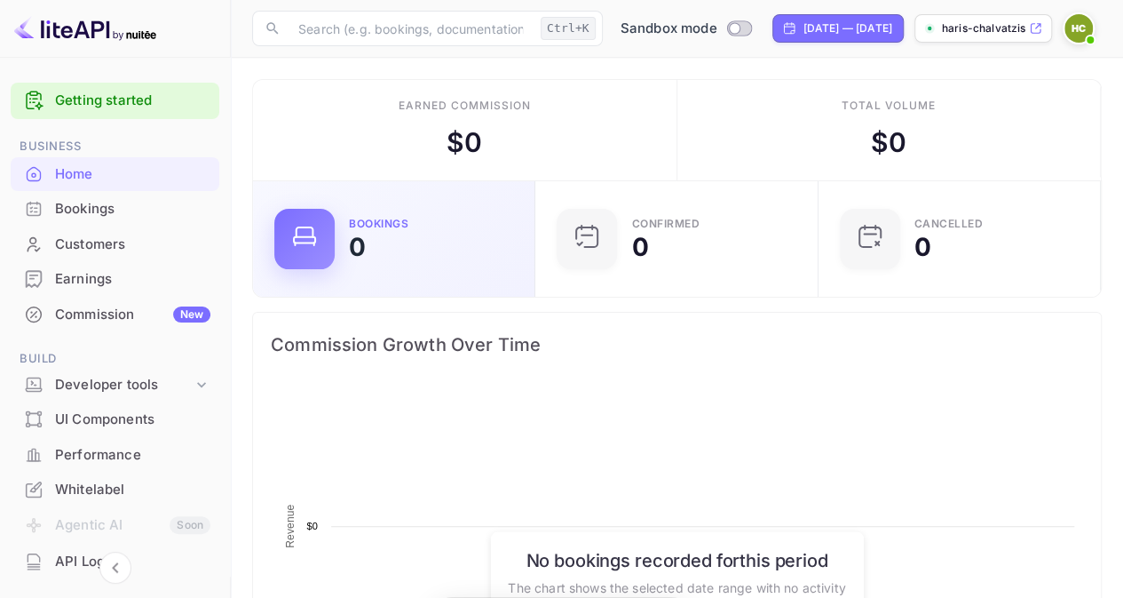
scroll to position [274, 259]
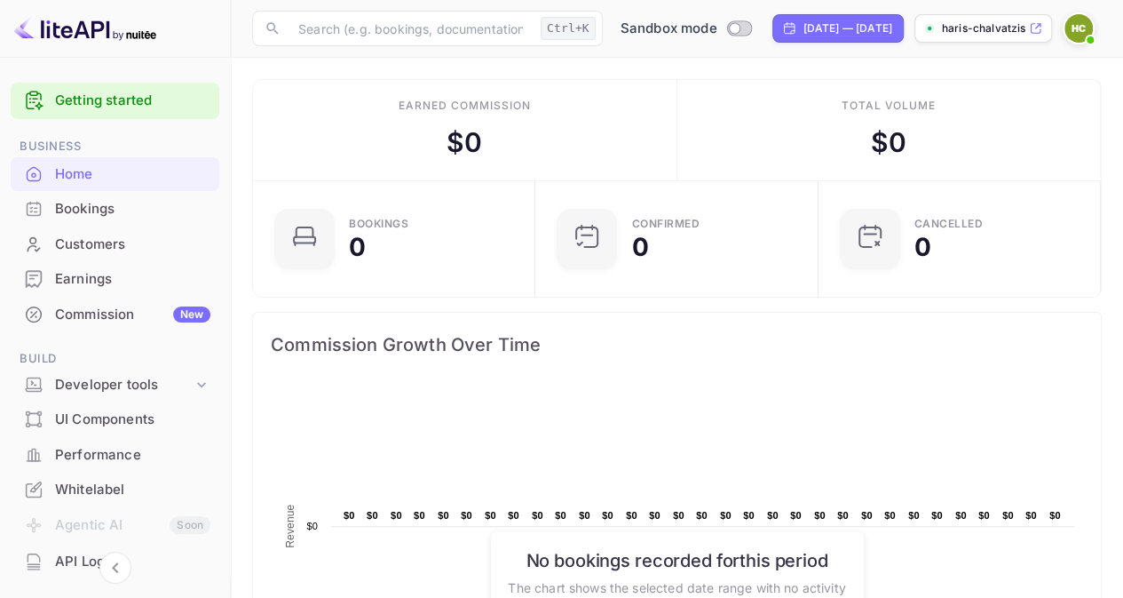
click at [127, 319] on div "Commission New" at bounding box center [132, 315] width 155 height 20
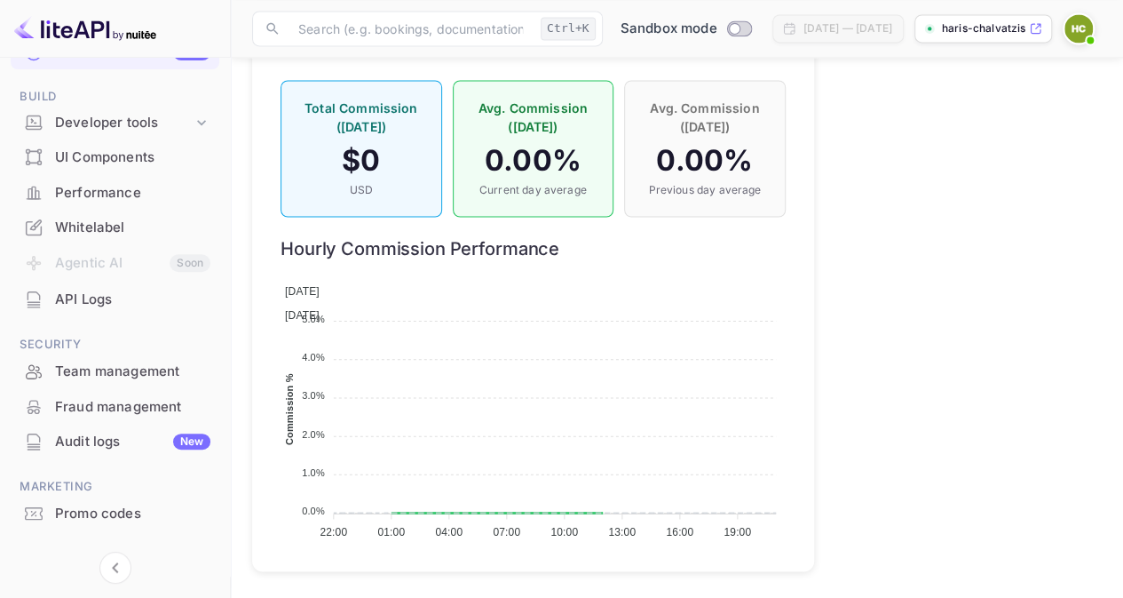
scroll to position [266, 0]
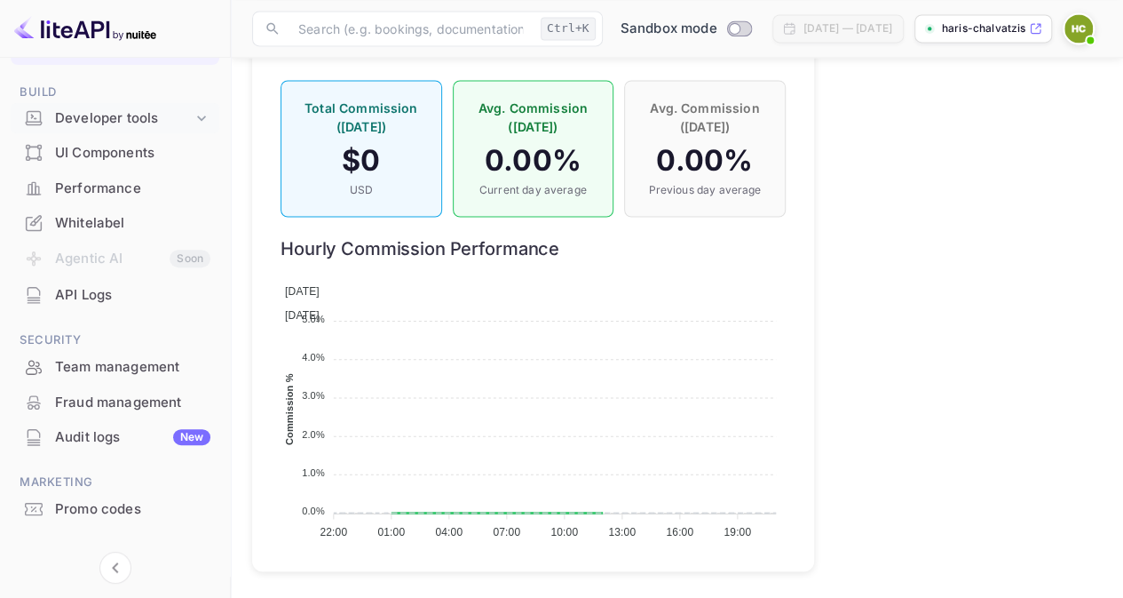
click at [113, 124] on div "Developer tools" at bounding box center [124, 118] width 138 height 20
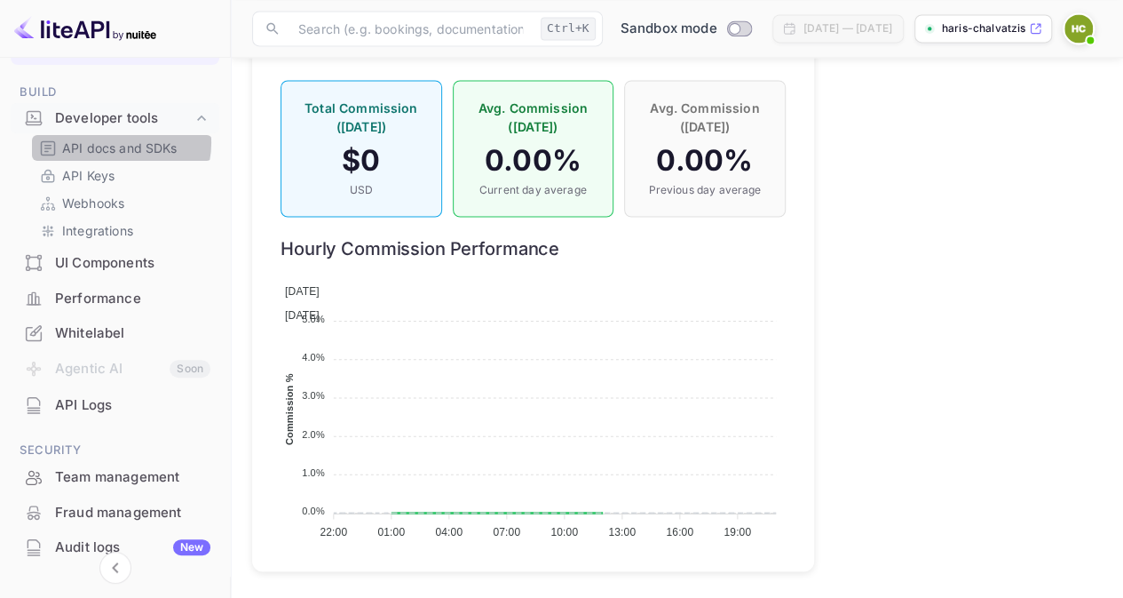
click at [119, 143] on p "API docs and SDKs" at bounding box center [119, 148] width 115 height 19
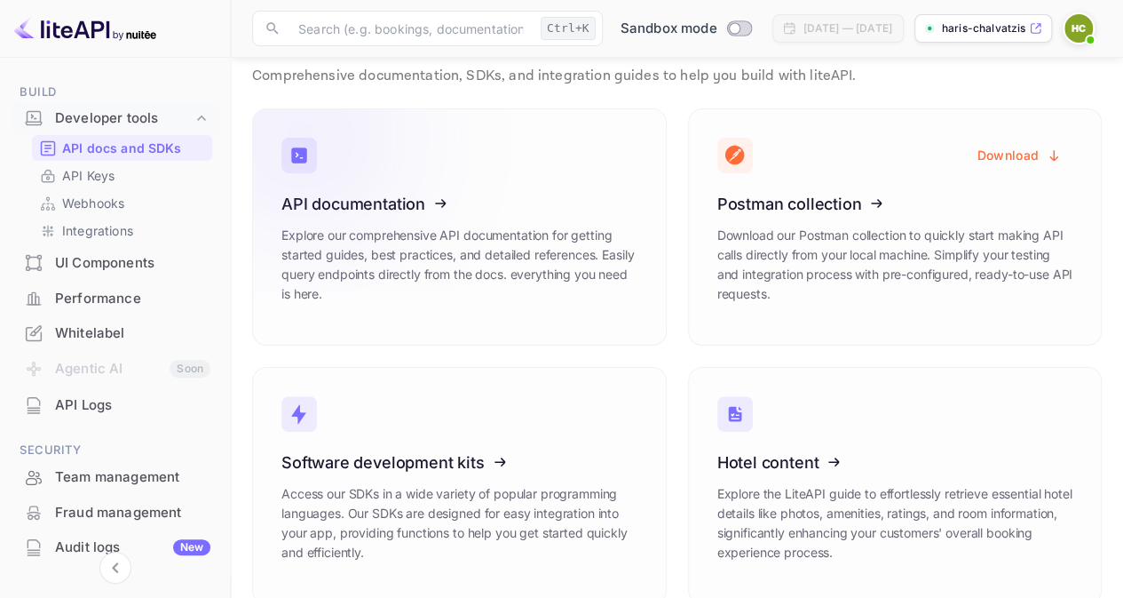
scroll to position [79, 0]
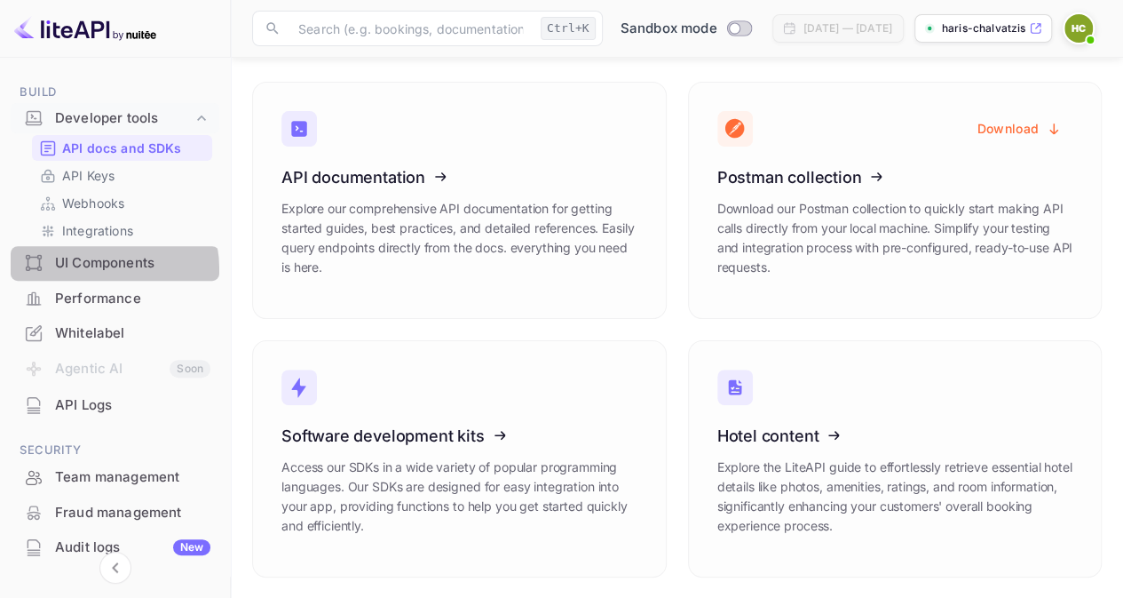
click at [92, 269] on div "UI Components" at bounding box center [132, 263] width 155 height 20
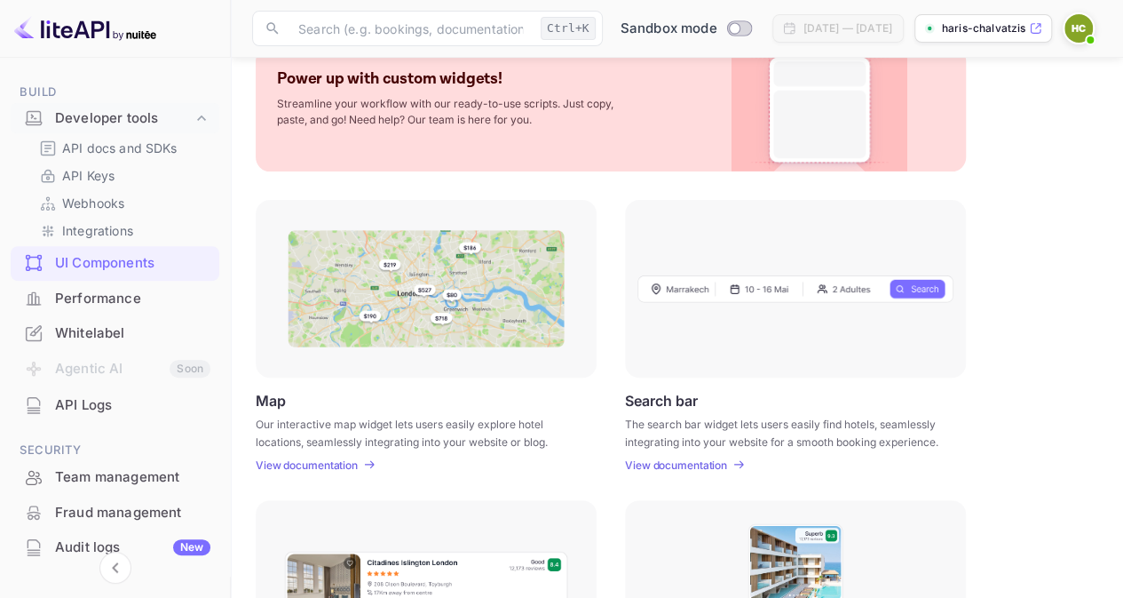
scroll to position [178, 0]
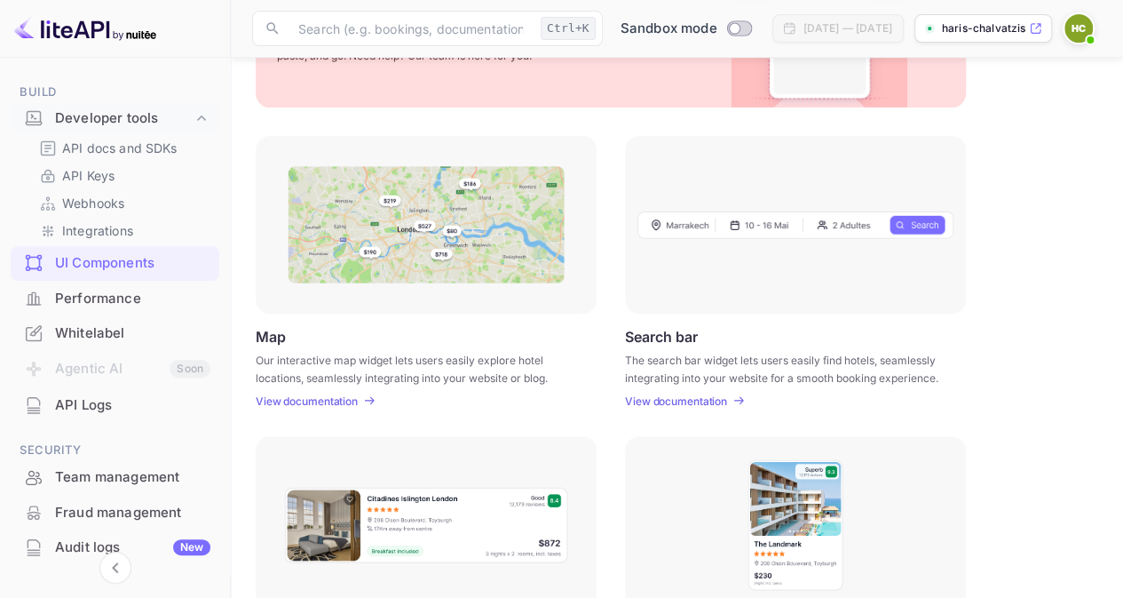
click at [414, 230] on img at bounding box center [426, 224] width 277 height 117
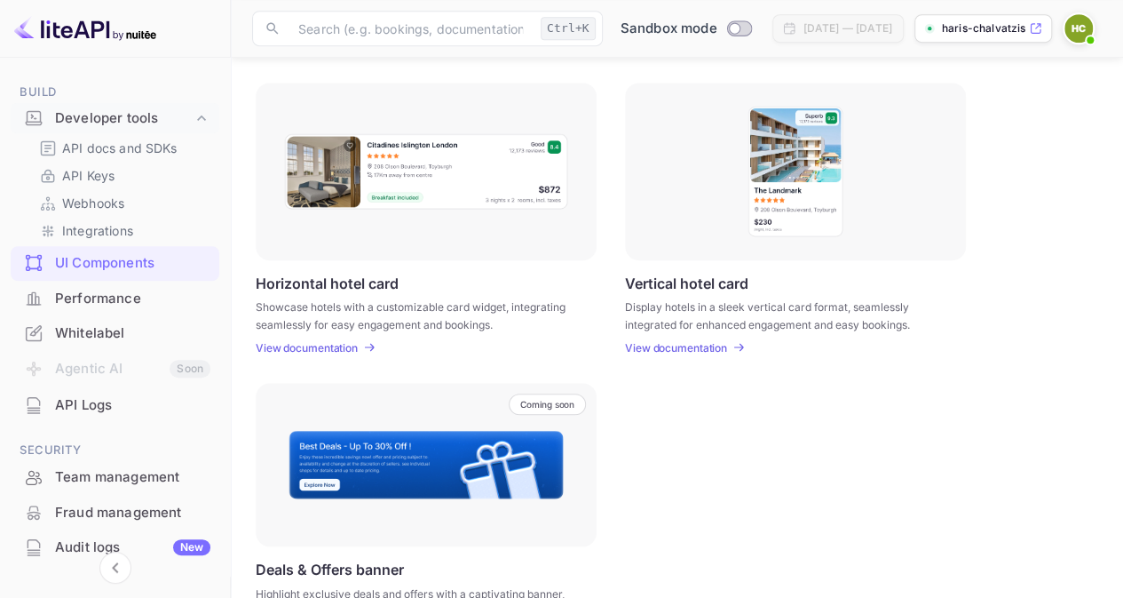
scroll to position [533, 0]
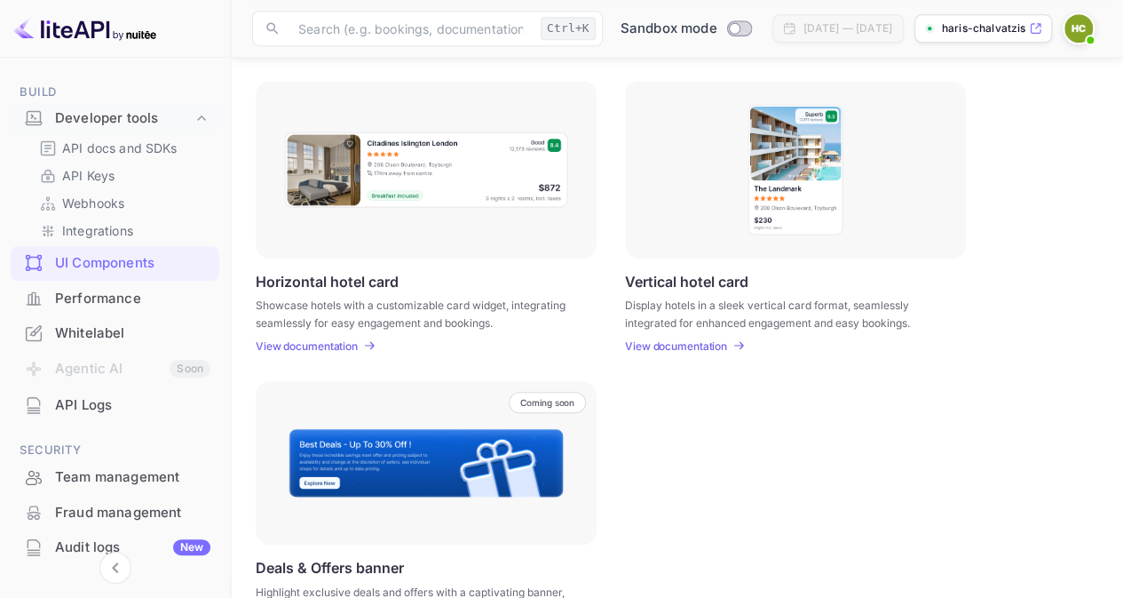
click at [91, 367] on li "Agentic AI Soon" at bounding box center [115, 369] width 209 height 37
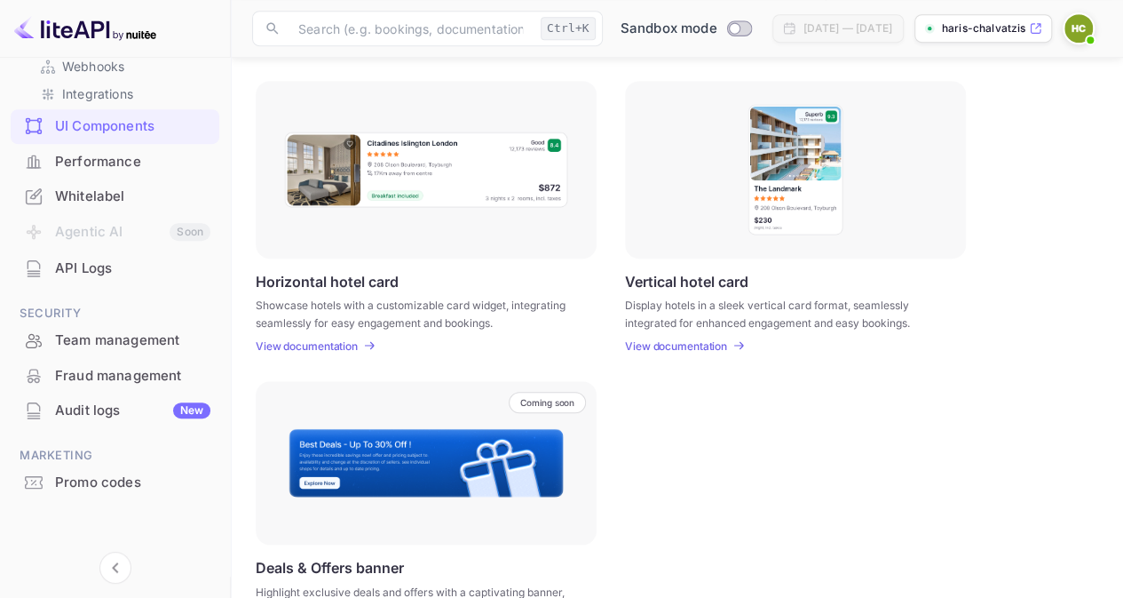
scroll to position [314, 0]
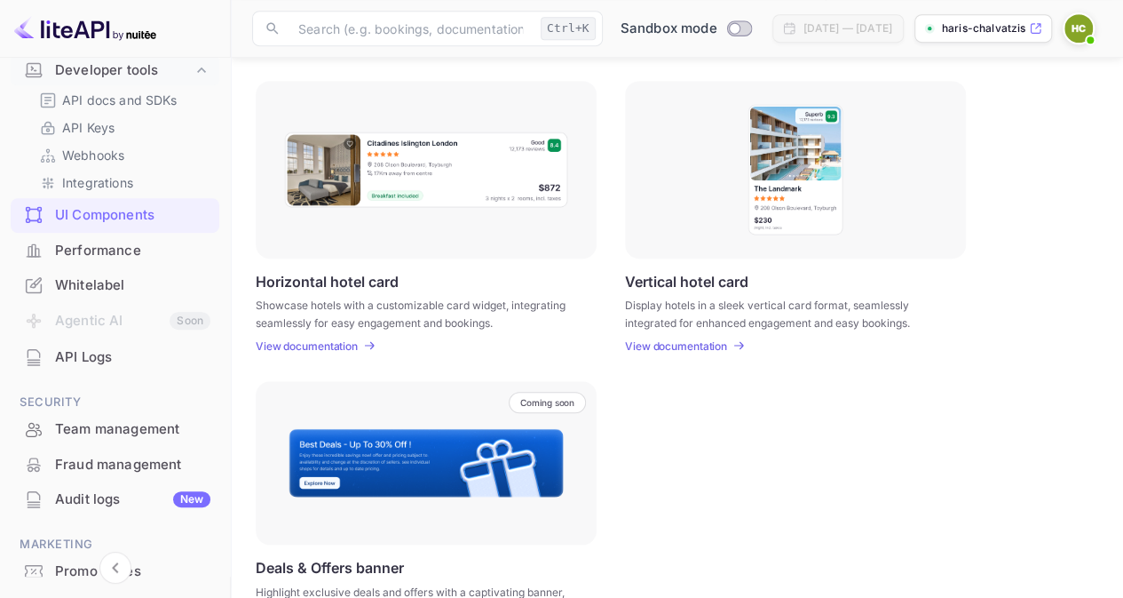
click at [119, 250] on div "Performance" at bounding box center [132, 251] width 155 height 20
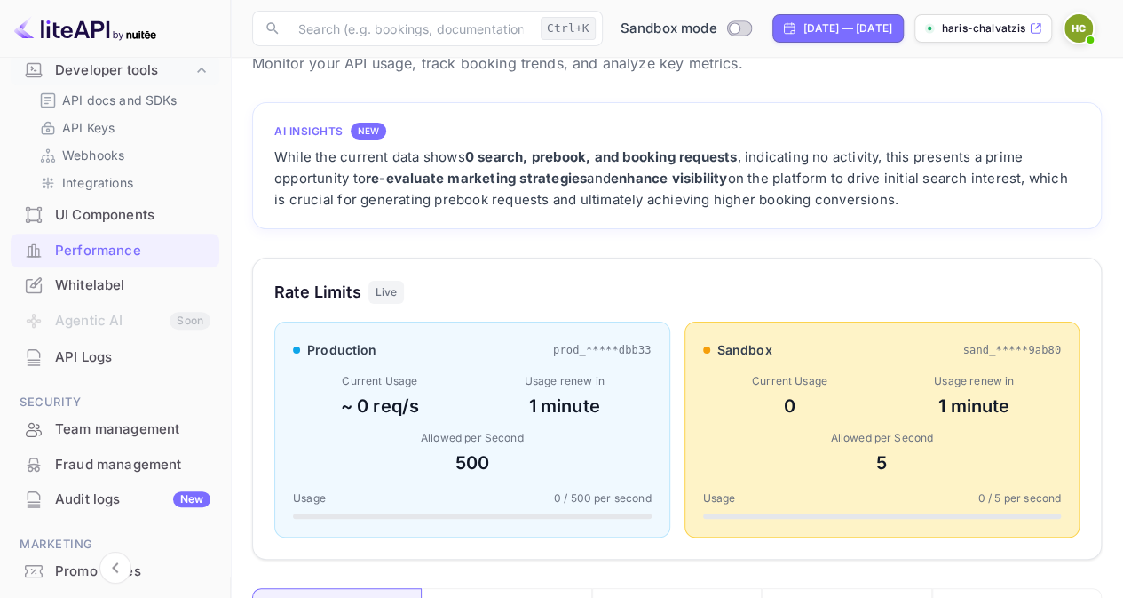
scroll to position [178, 0]
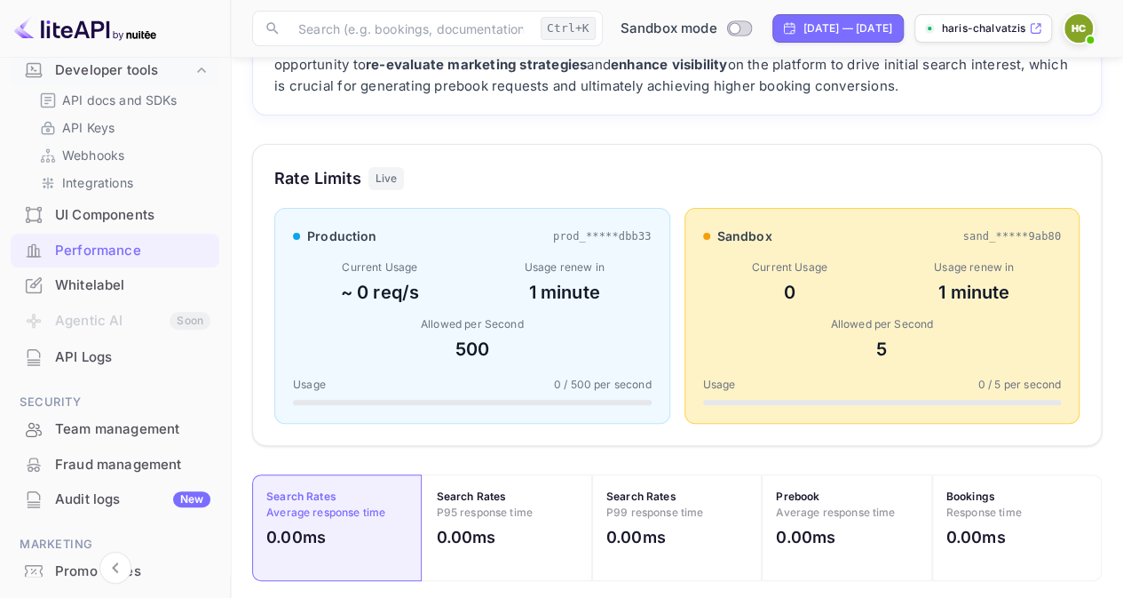
click at [89, 210] on div "UI Components" at bounding box center [132, 215] width 155 height 20
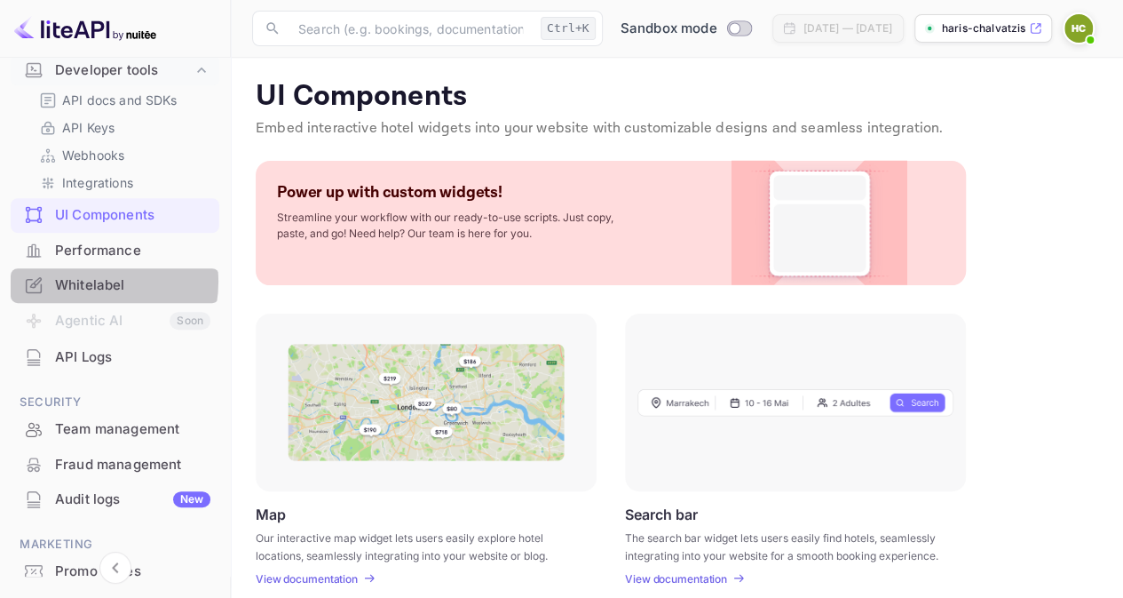
click at [85, 282] on div "Whitelabel" at bounding box center [132, 285] width 155 height 20
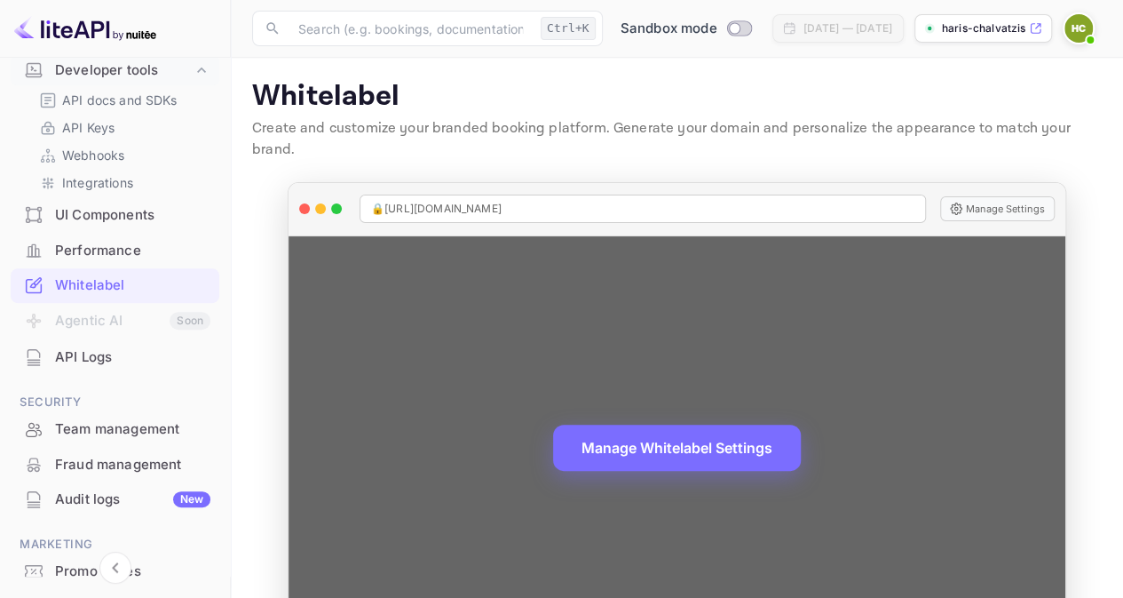
scroll to position [61, 0]
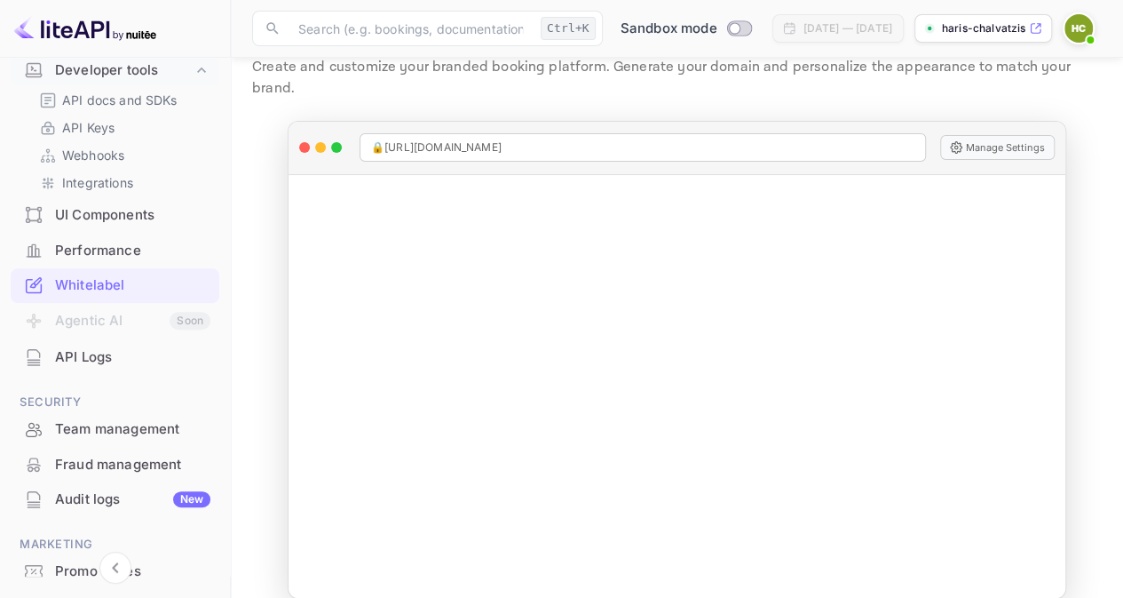
click at [78, 351] on div "API Logs" at bounding box center [132, 357] width 155 height 20
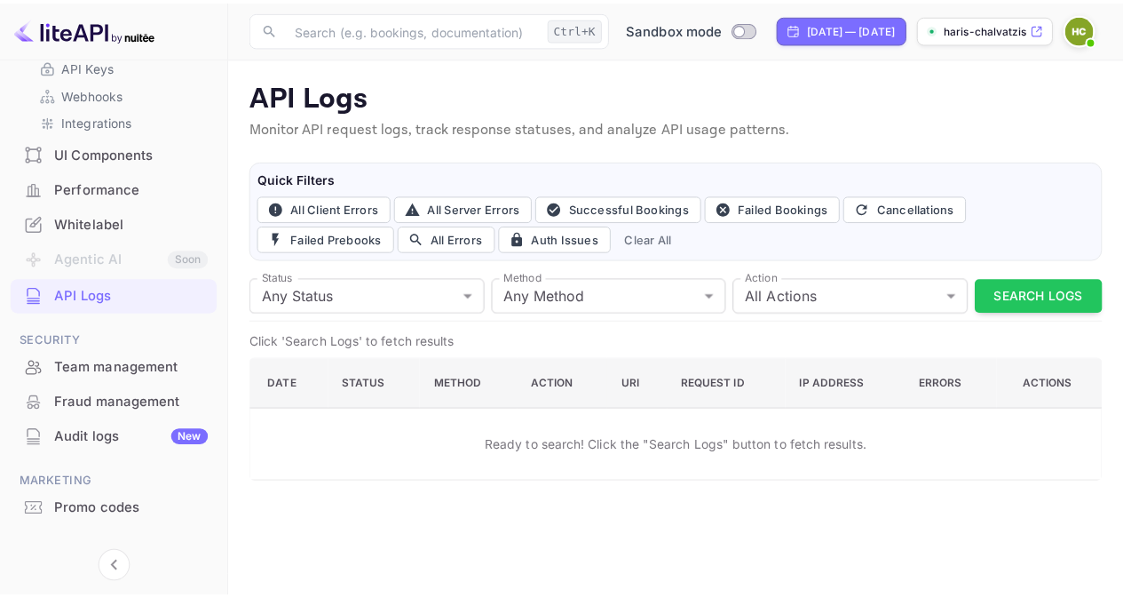
scroll to position [403, 0]
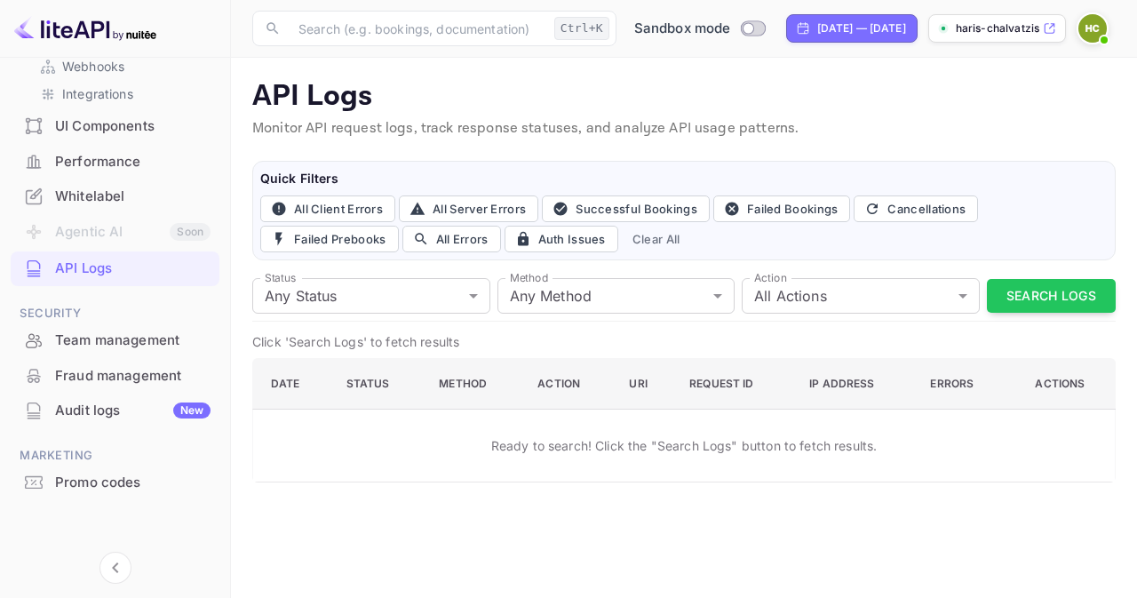
click at [92, 331] on div "Team management" at bounding box center [132, 340] width 155 height 20
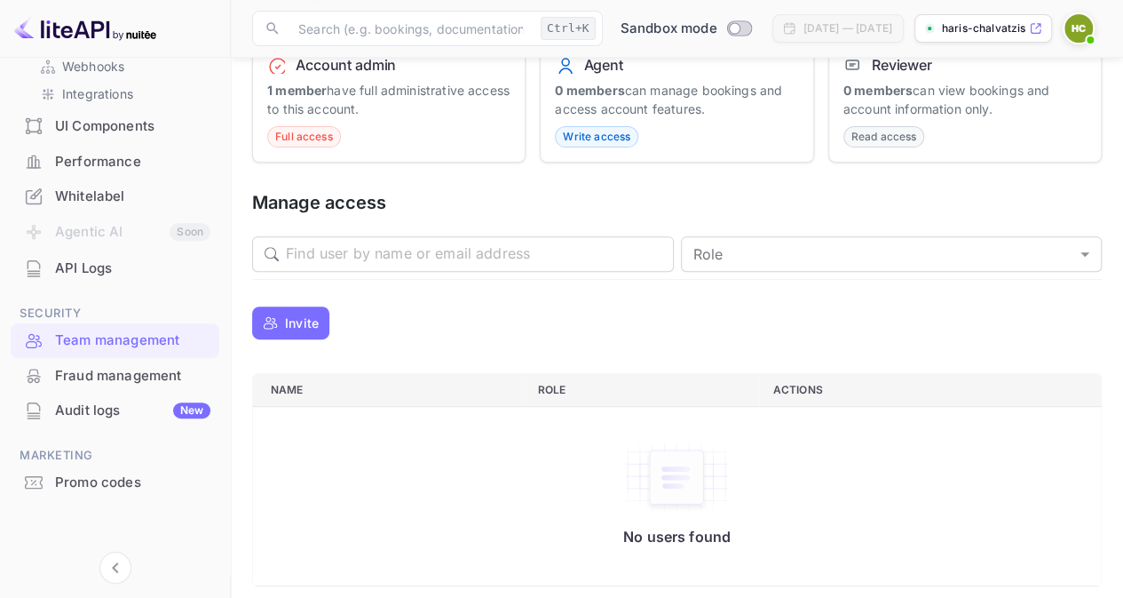
scroll to position [213, 0]
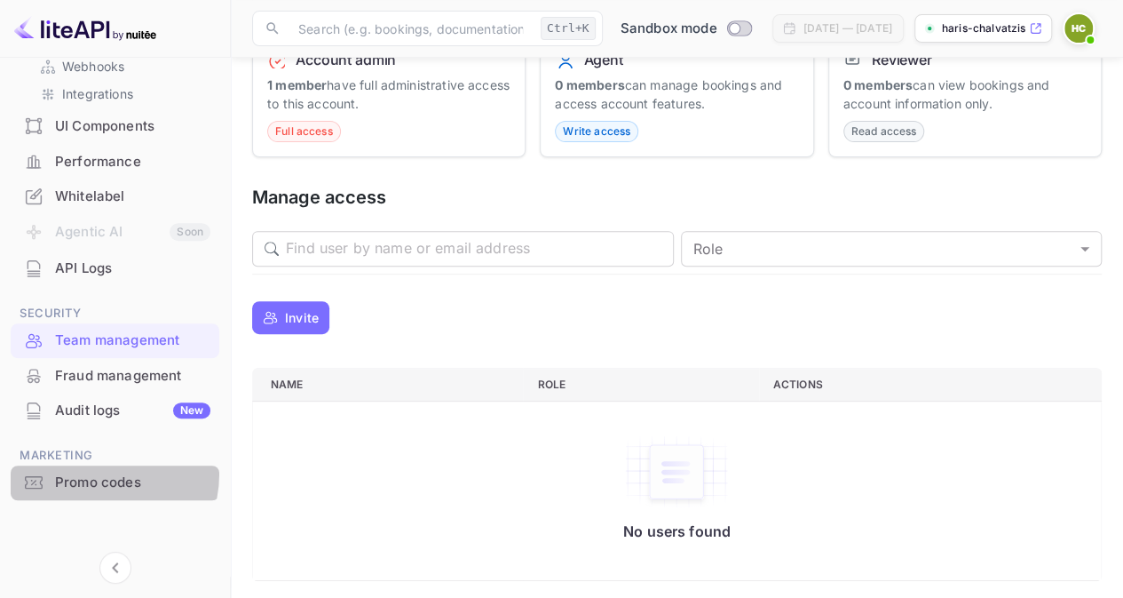
click at [92, 473] on div "Promo codes" at bounding box center [132, 482] width 155 height 20
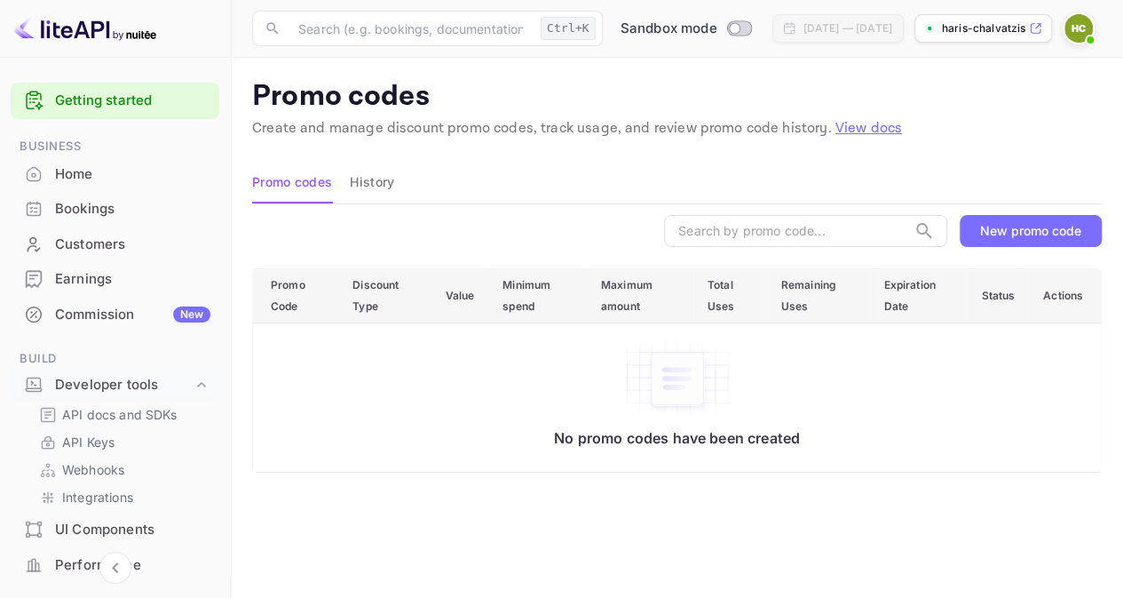
click at [109, 209] on div "Bookings" at bounding box center [132, 209] width 155 height 20
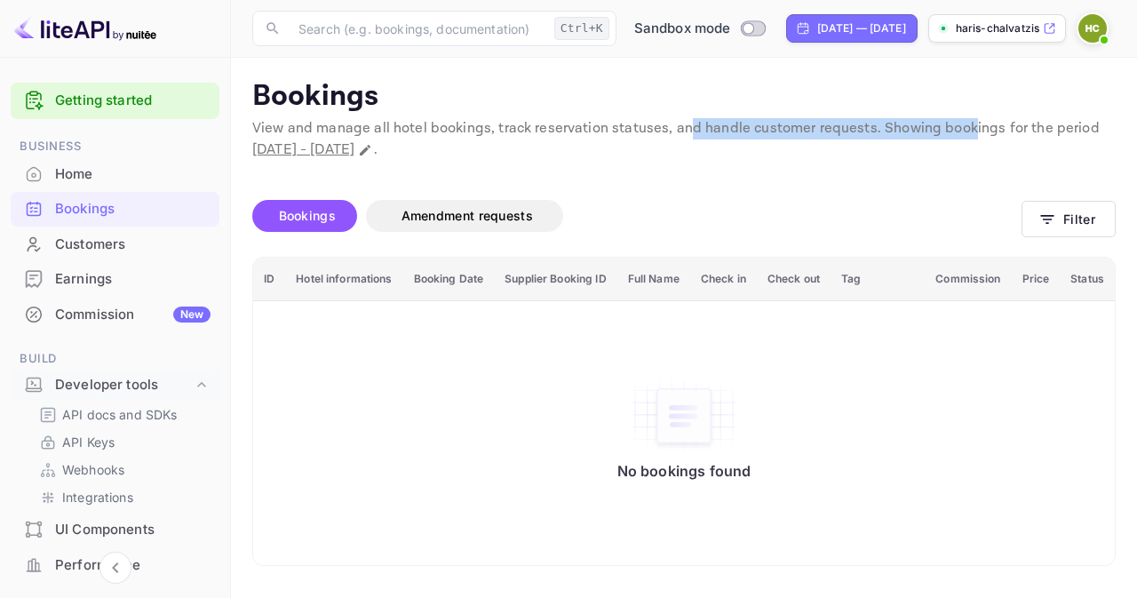
drag, startPoint x: 678, startPoint y: 126, endPoint x: 964, endPoint y: 129, distance: 286.8
click at [964, 129] on p "View and manage all hotel bookings, track reservation statuses, and handle cust…" at bounding box center [683, 139] width 863 height 43
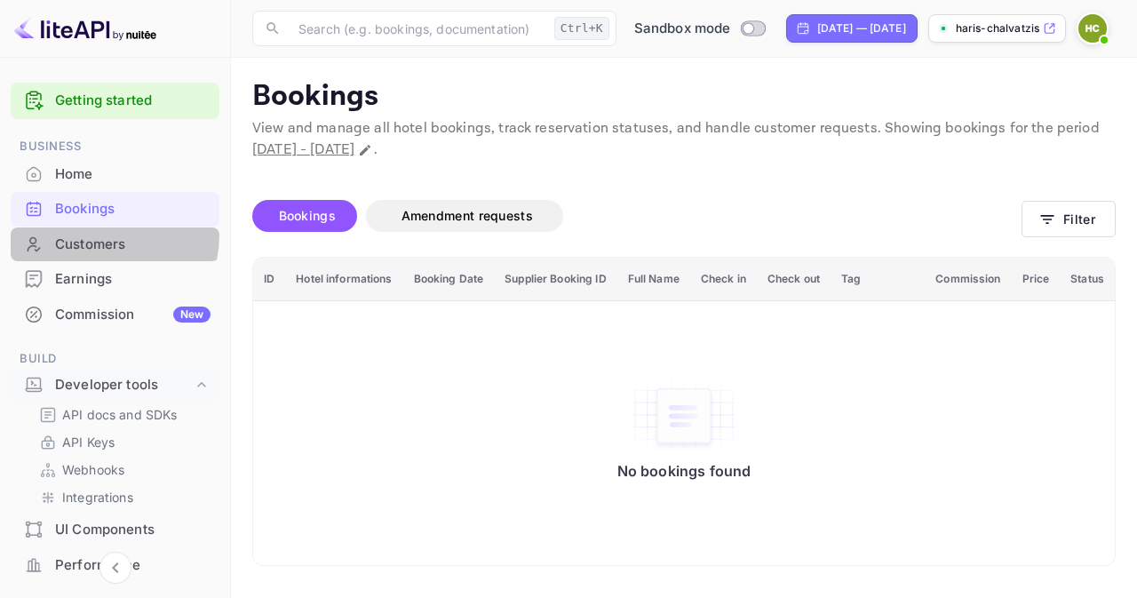
click at [79, 233] on div "Customers" at bounding box center [115, 244] width 209 height 35
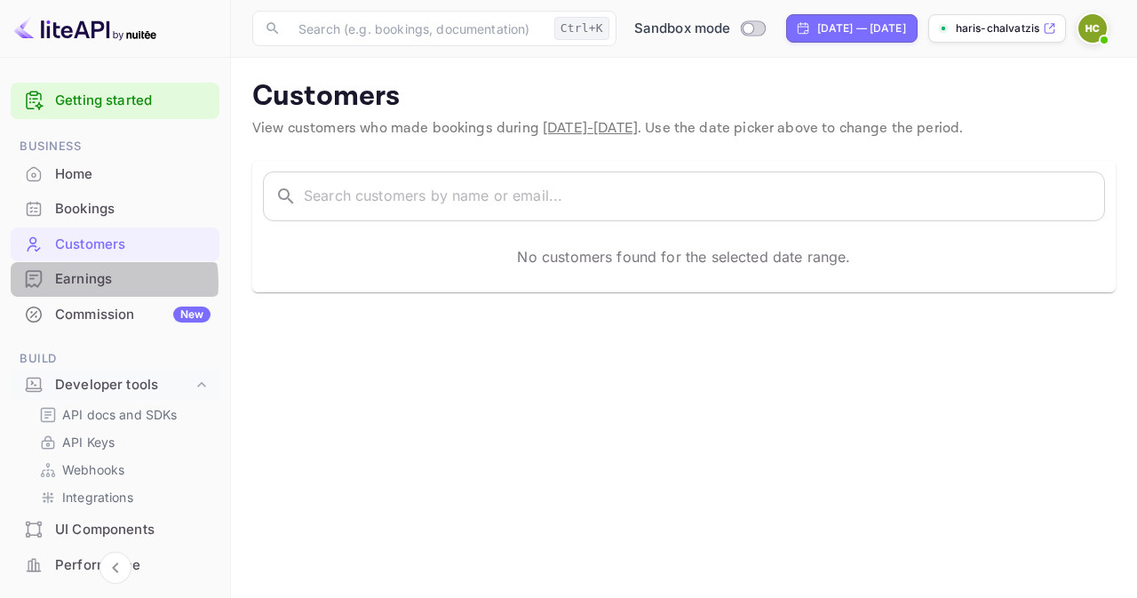
click at [92, 282] on div "Earnings" at bounding box center [132, 279] width 155 height 20
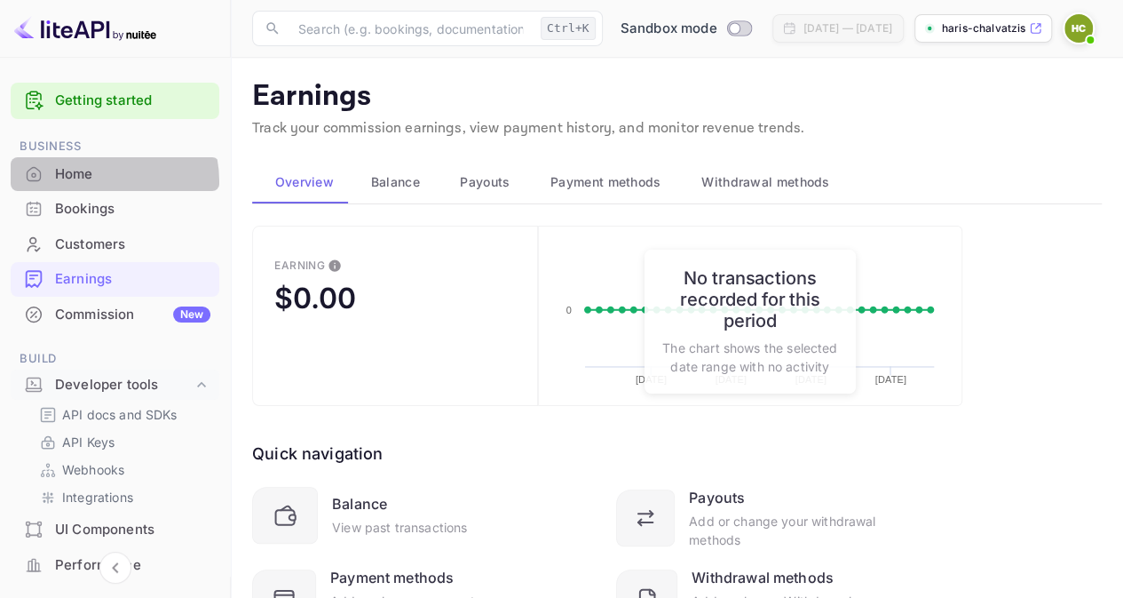
click at [87, 182] on div "Home" at bounding box center [132, 174] width 155 height 20
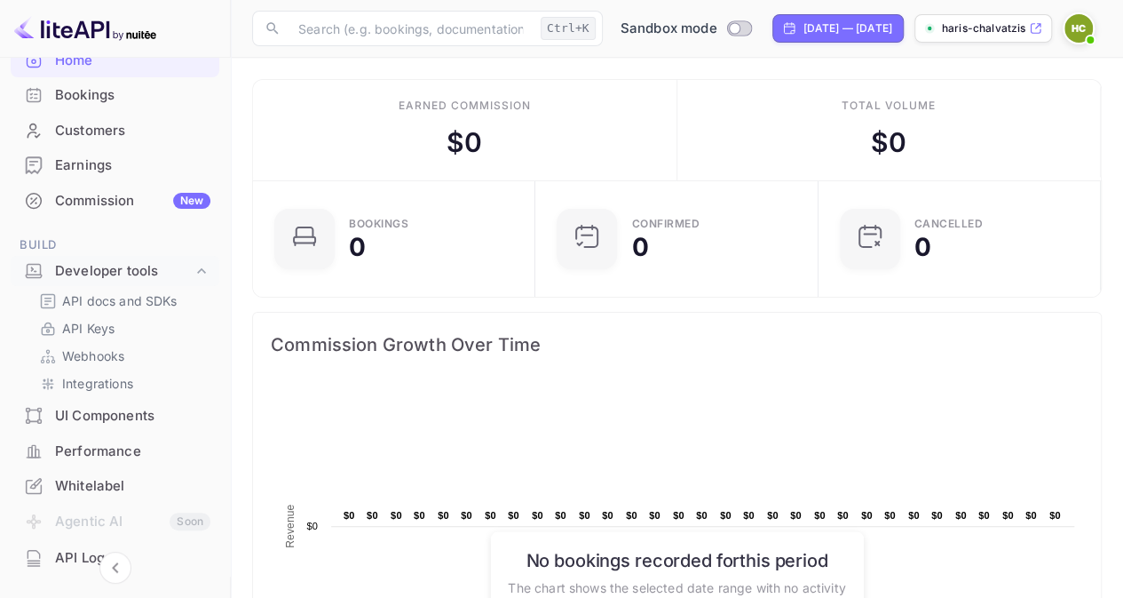
scroll to position [178, 0]
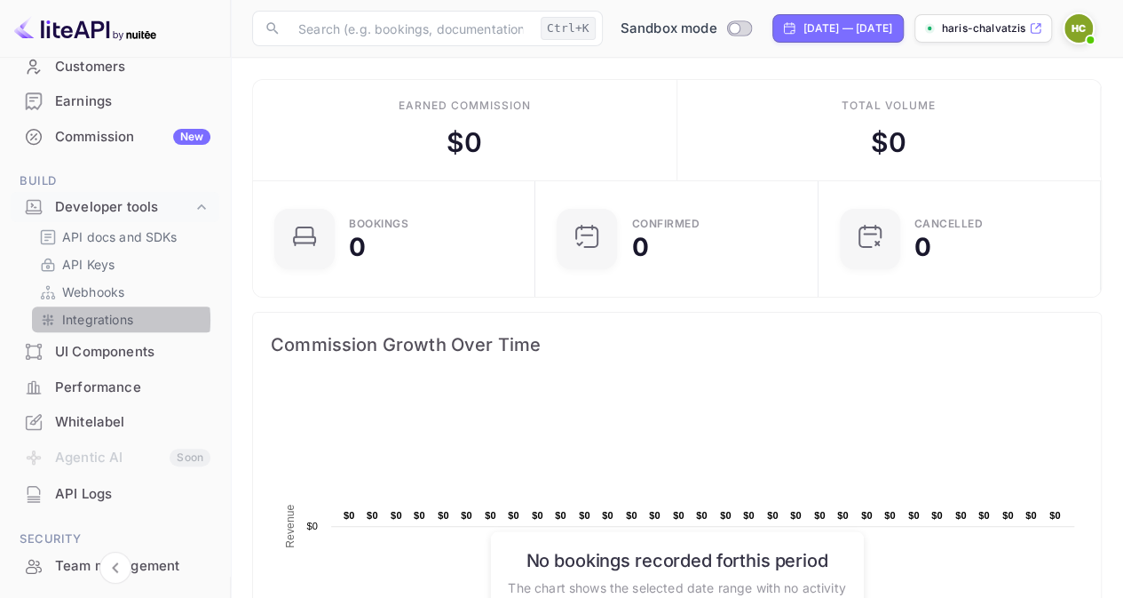
click at [89, 320] on p "Integrations" at bounding box center [97, 319] width 71 height 19
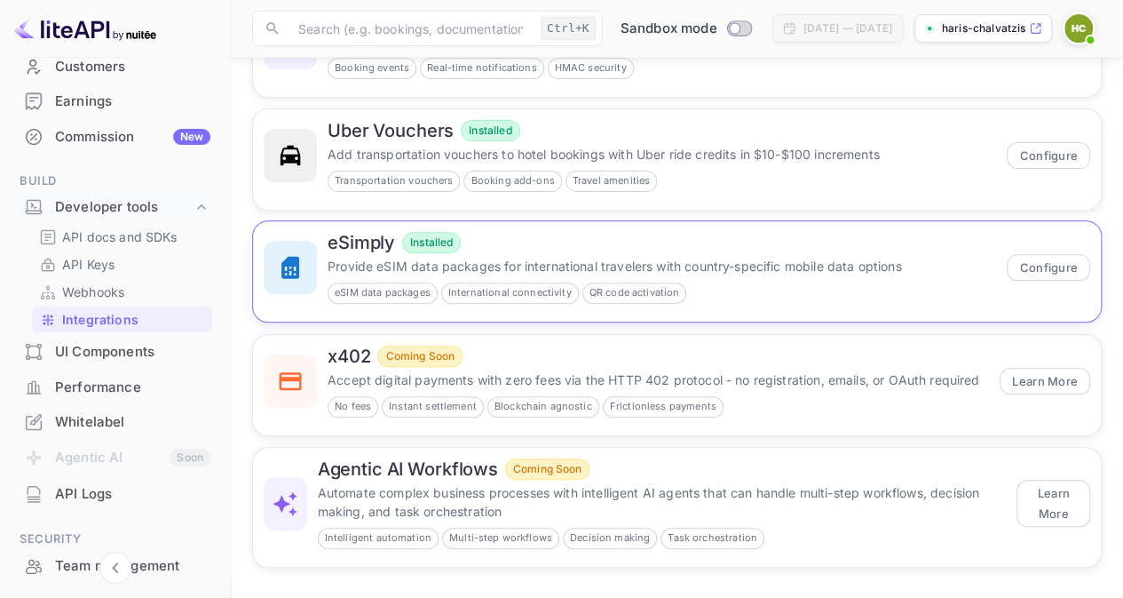
scroll to position [226, 0]
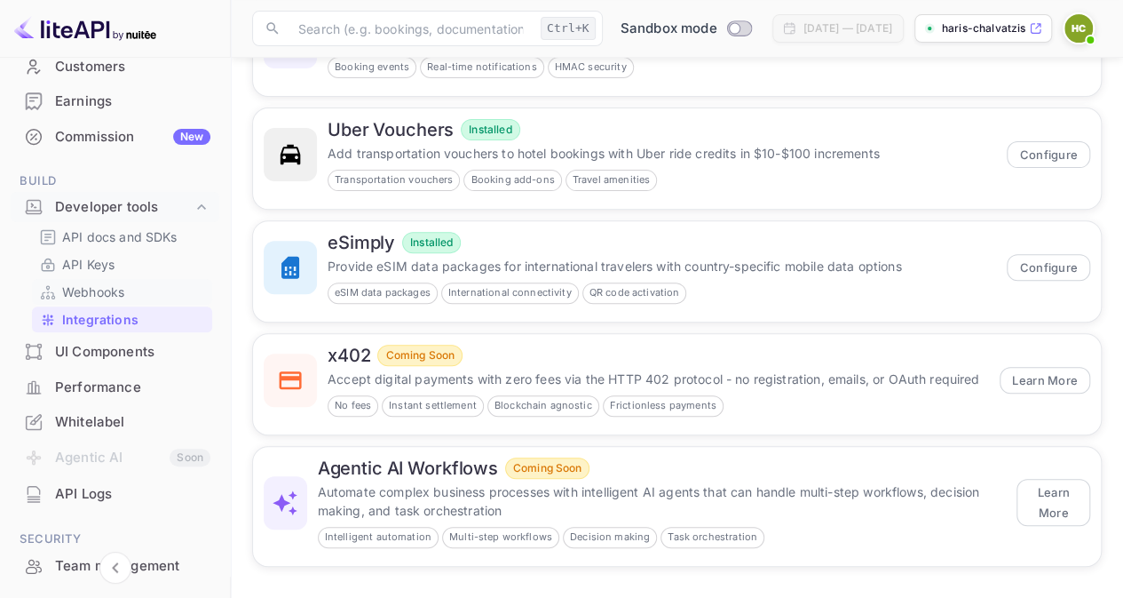
click at [103, 288] on p "Webhooks" at bounding box center [93, 291] width 62 height 19
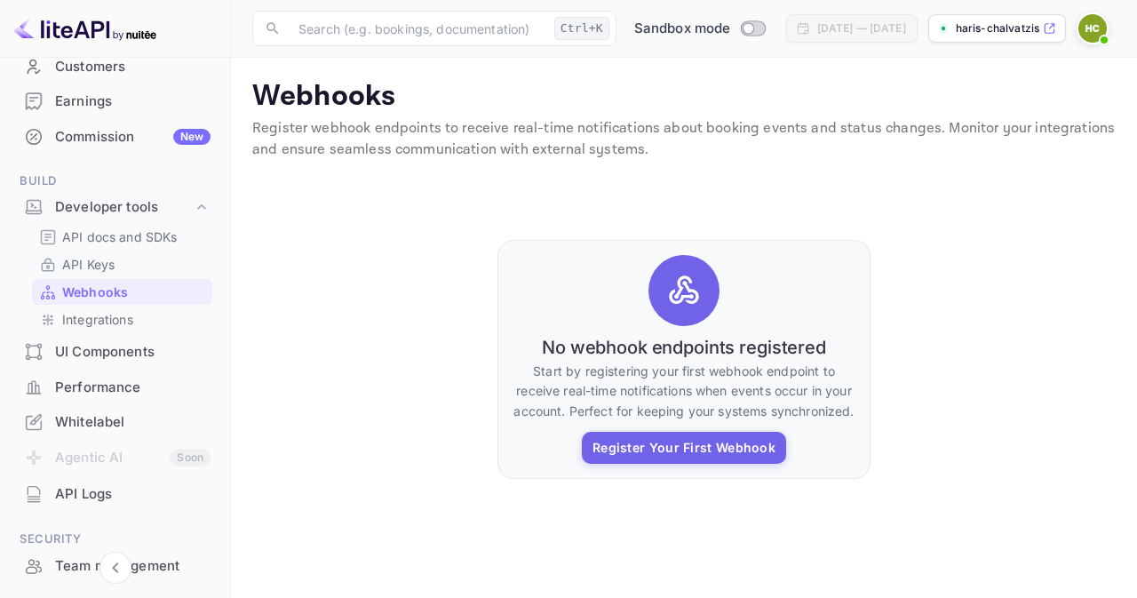
click at [113, 262] on p "API Keys" at bounding box center [88, 264] width 52 height 19
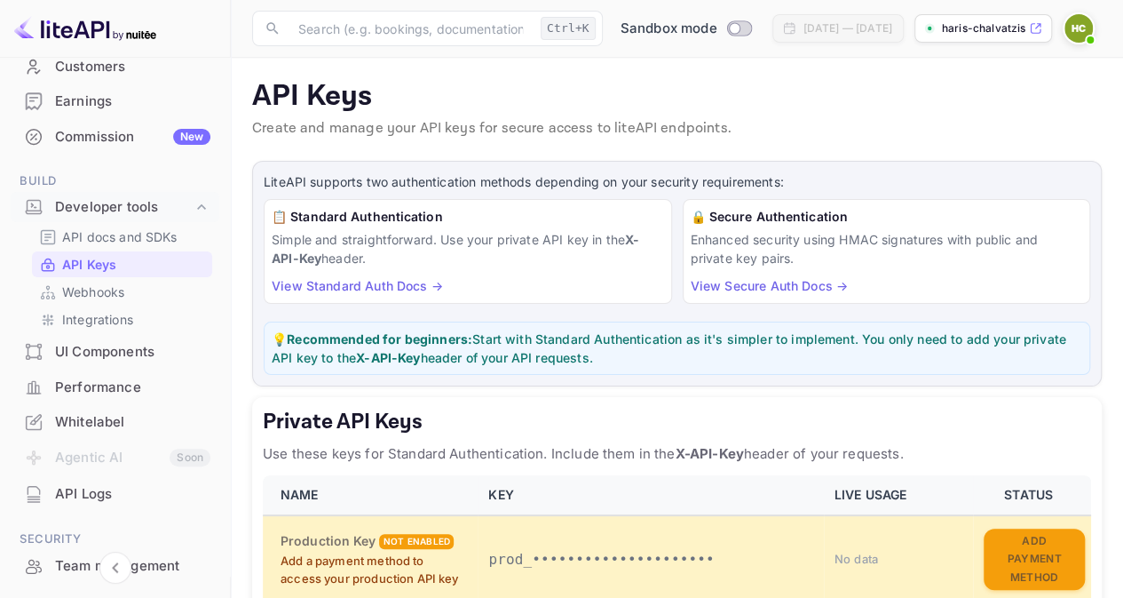
scroll to position [178, 0]
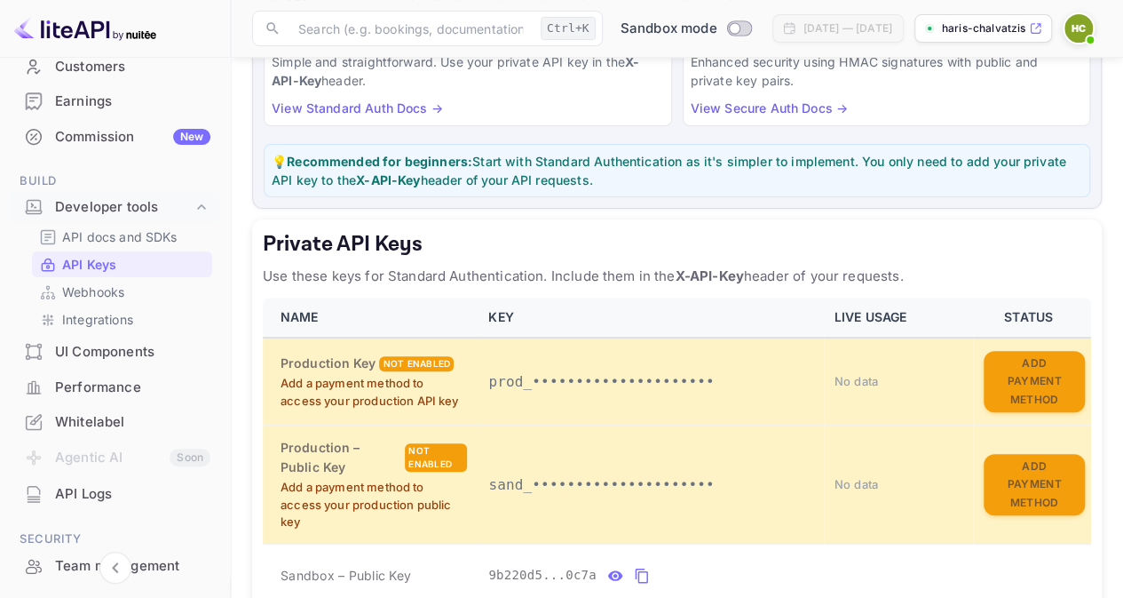
drag, startPoint x: 554, startPoint y: 157, endPoint x: 695, endPoint y: 180, distance: 143.1
click at [694, 180] on p "💡 Recommended for beginners: Start with Standard Authentication as it's simpler…" at bounding box center [677, 170] width 811 height 37
click at [695, 180] on p "💡 Recommended for beginners: Start with Standard Authentication as it's simpler…" at bounding box center [677, 170] width 811 height 37
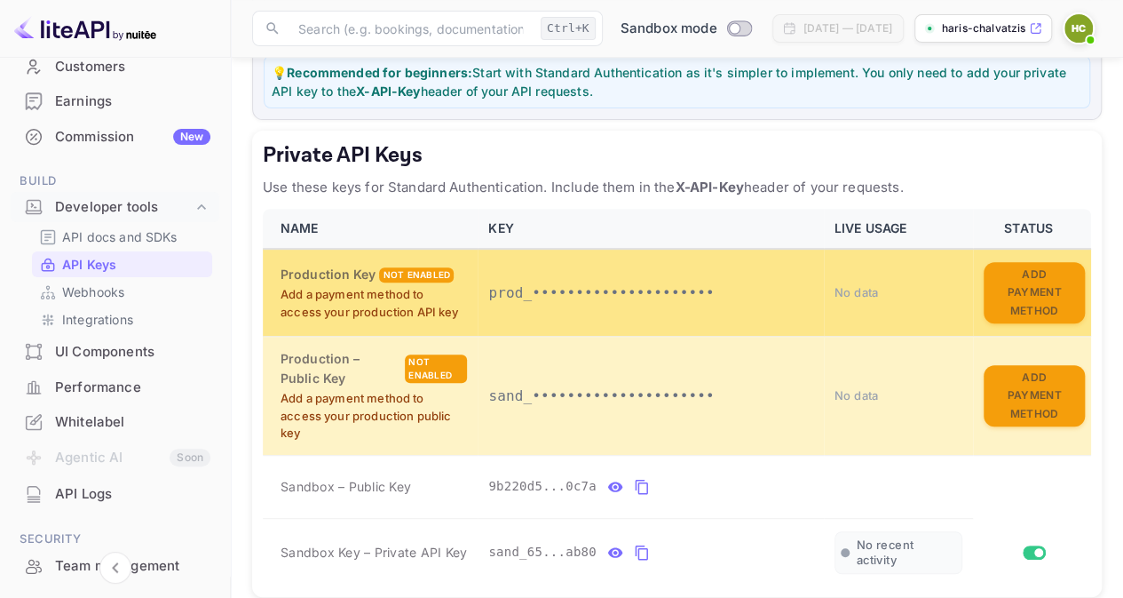
scroll to position [0, 0]
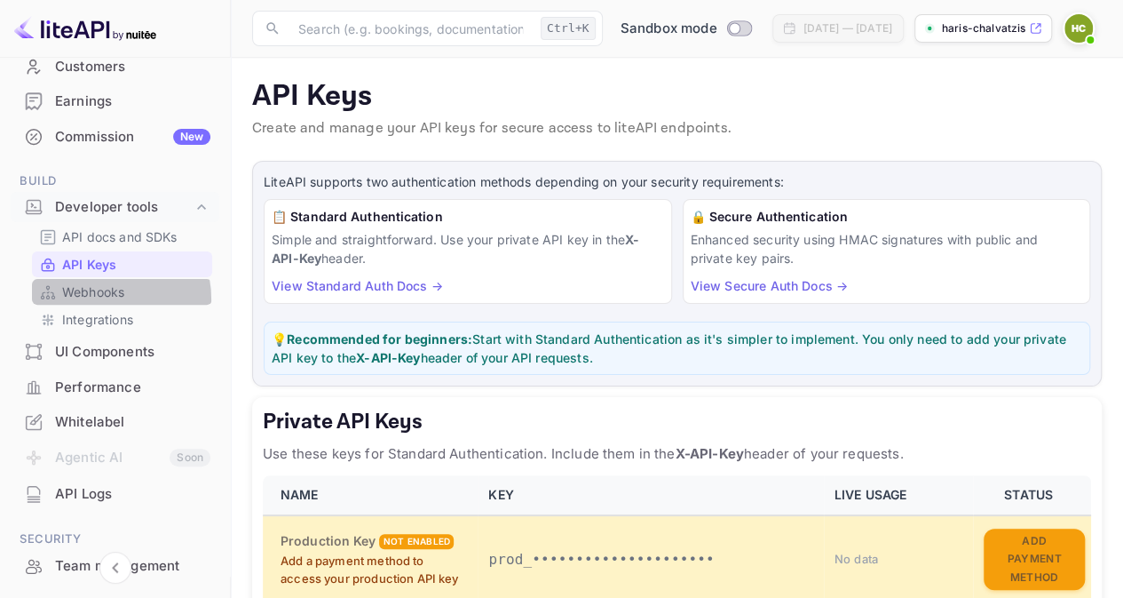
click at [92, 299] on p "Webhooks" at bounding box center [93, 291] width 62 height 19
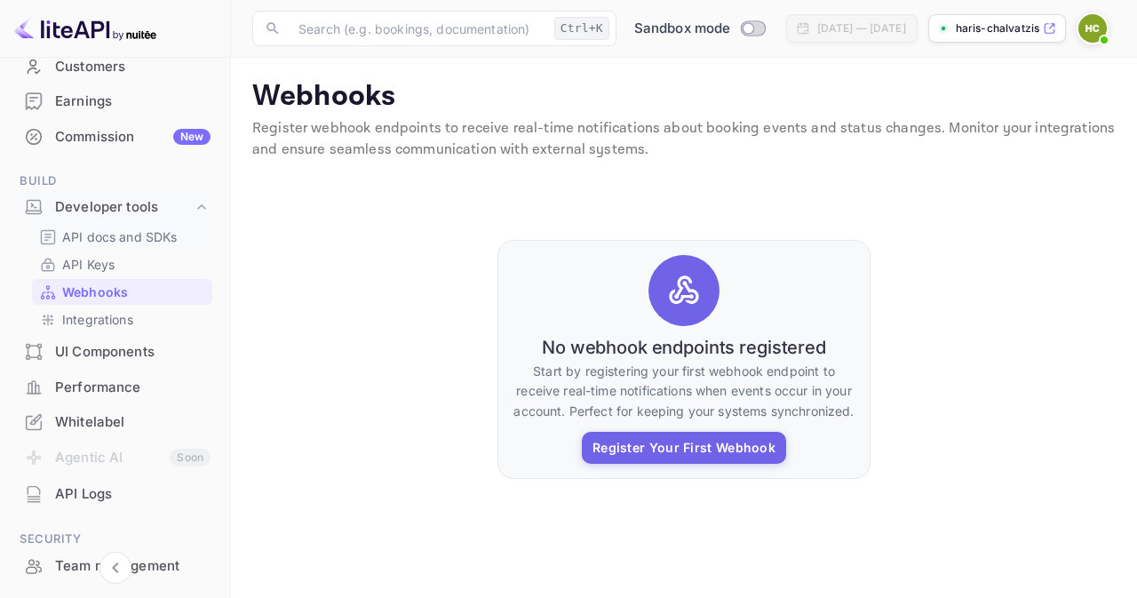
click at [118, 239] on p "API docs and SDKs" at bounding box center [119, 236] width 115 height 19
